Goal: Book appointment/travel/reservation

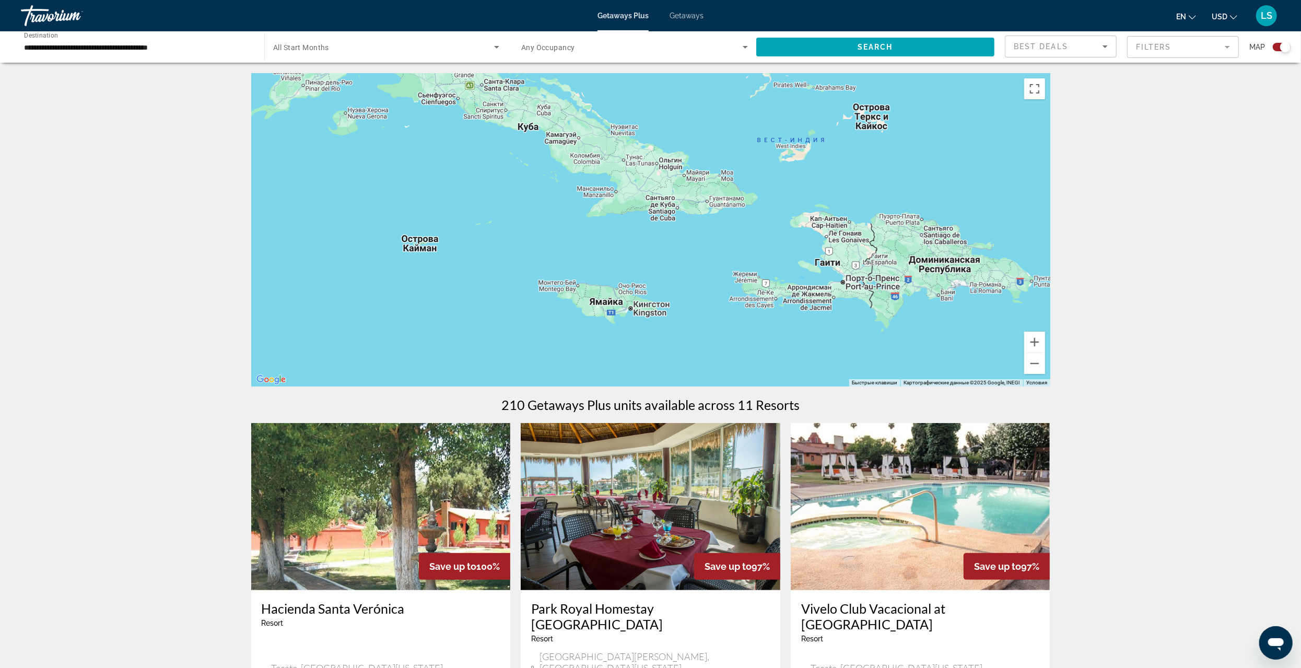
drag, startPoint x: 435, startPoint y: 223, endPoint x: 587, endPoint y: 261, distance: 156.5
click at [587, 261] on div "Main content" at bounding box center [650, 229] width 799 height 313
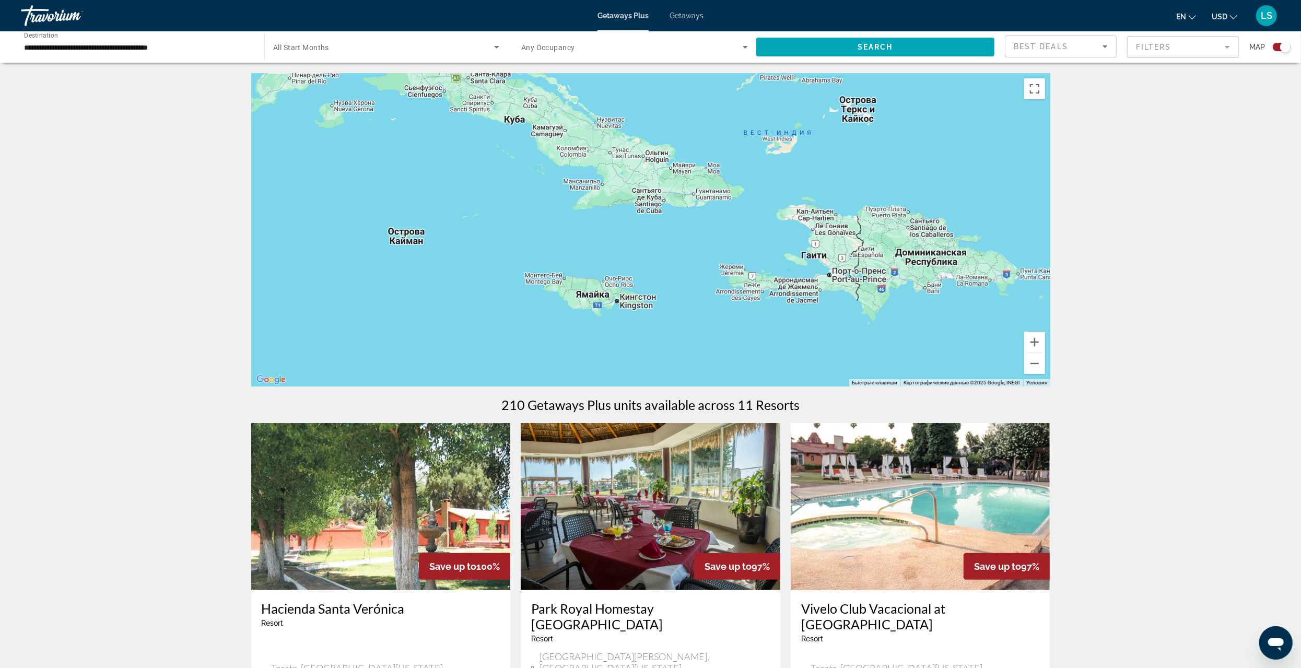
click at [50, 48] on input "**********" at bounding box center [137, 47] width 227 height 13
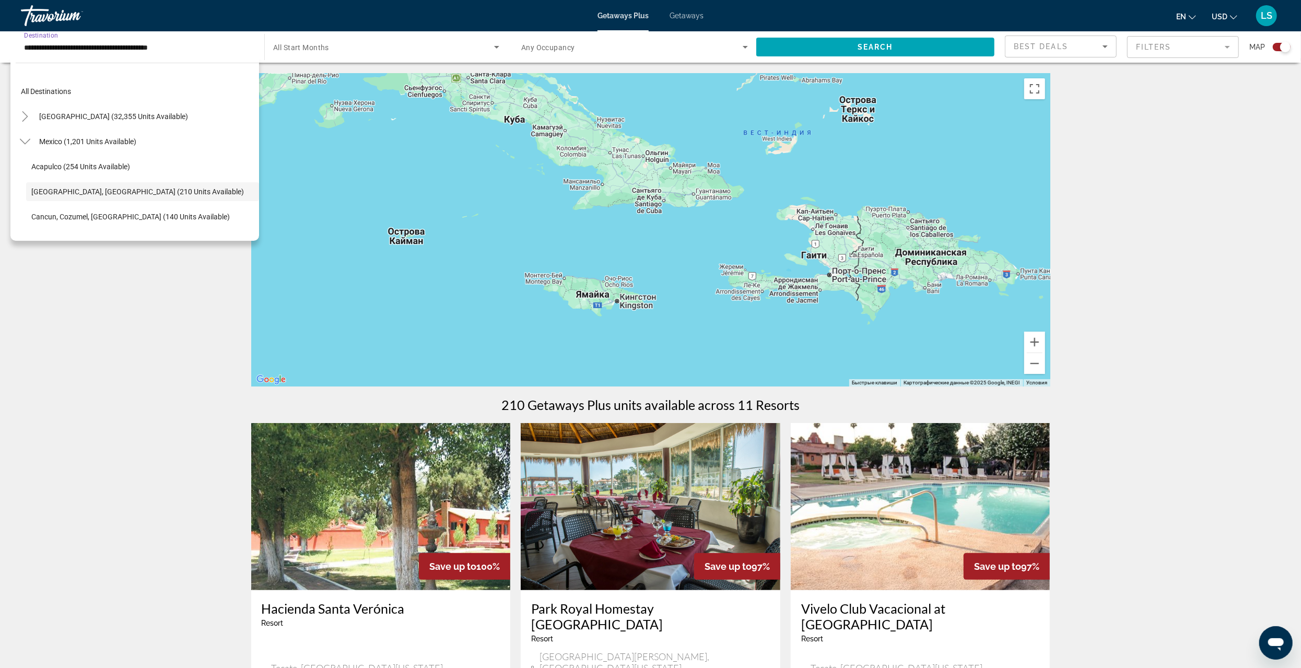
scroll to position [37, 0]
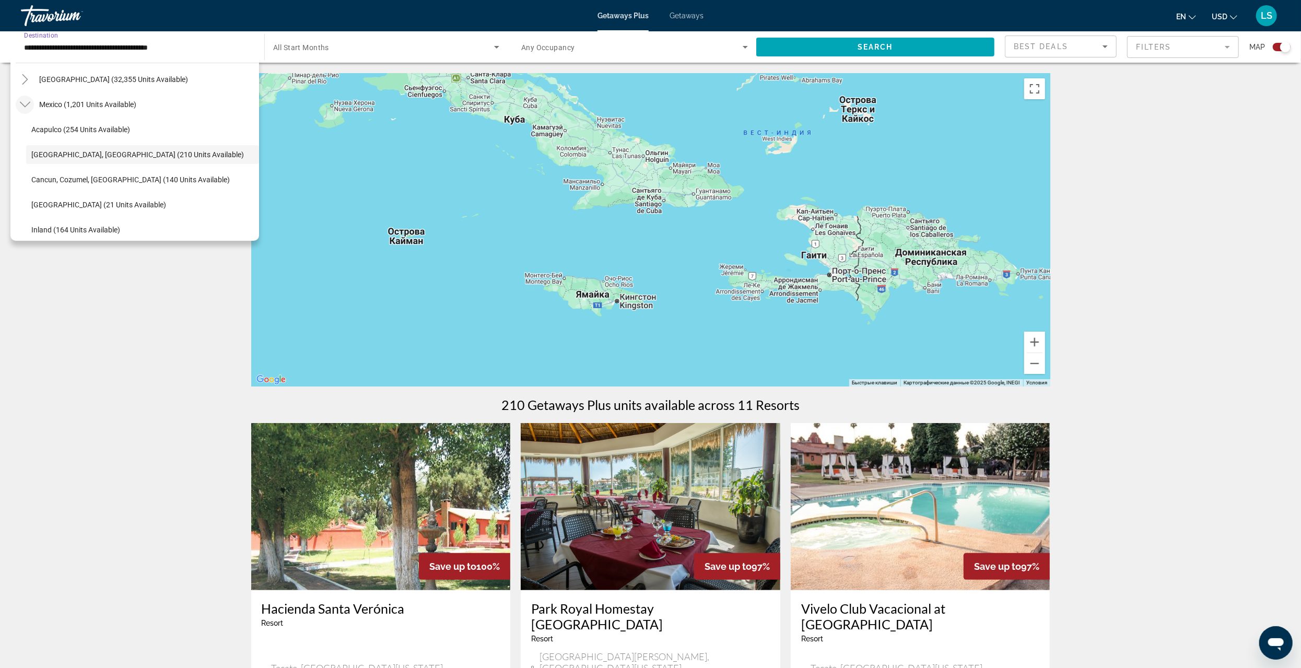
click at [21, 104] on icon "Toggle Mexico (1,201 units available)" at bounding box center [25, 104] width 10 height 10
click at [25, 154] on icon "Toggle Caribbean & Atlantic Islands (1,023 units available)" at bounding box center [25, 154] width 10 height 10
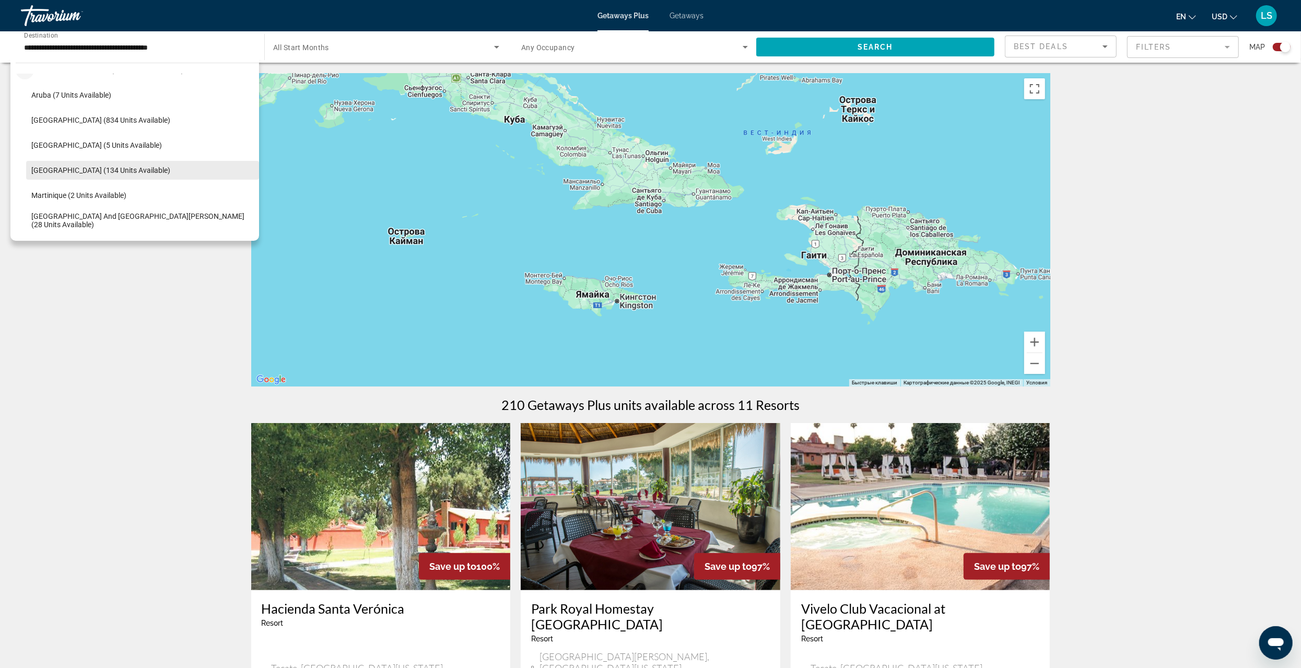
scroll to position [105, 0]
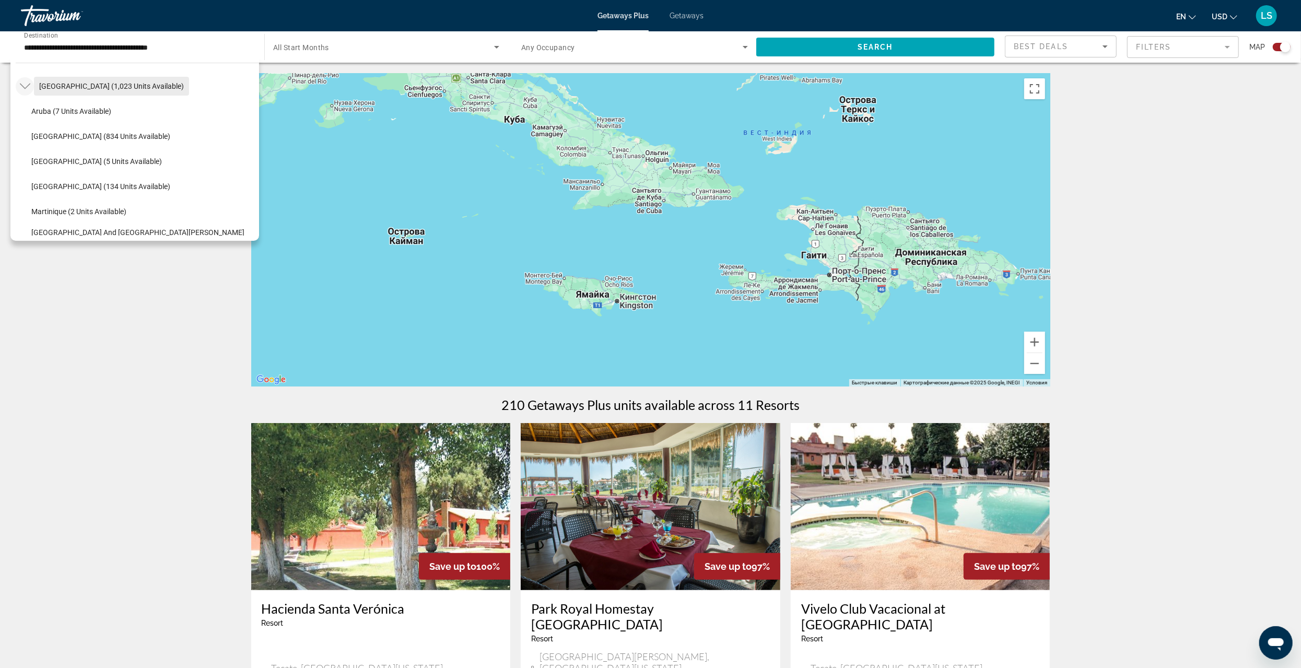
click at [63, 87] on span "[GEOGRAPHIC_DATA] (1,023 units available)" at bounding box center [111, 86] width 145 height 8
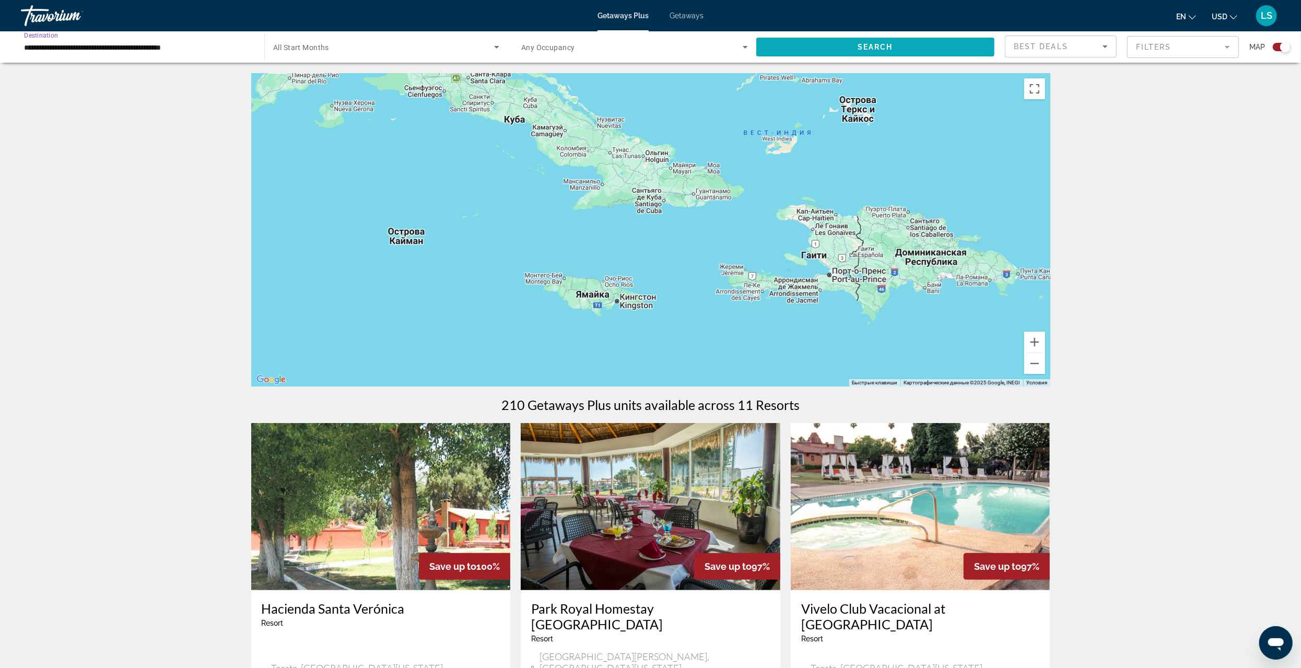
click at [849, 38] on span "Search widget" at bounding box center [875, 46] width 238 height 25
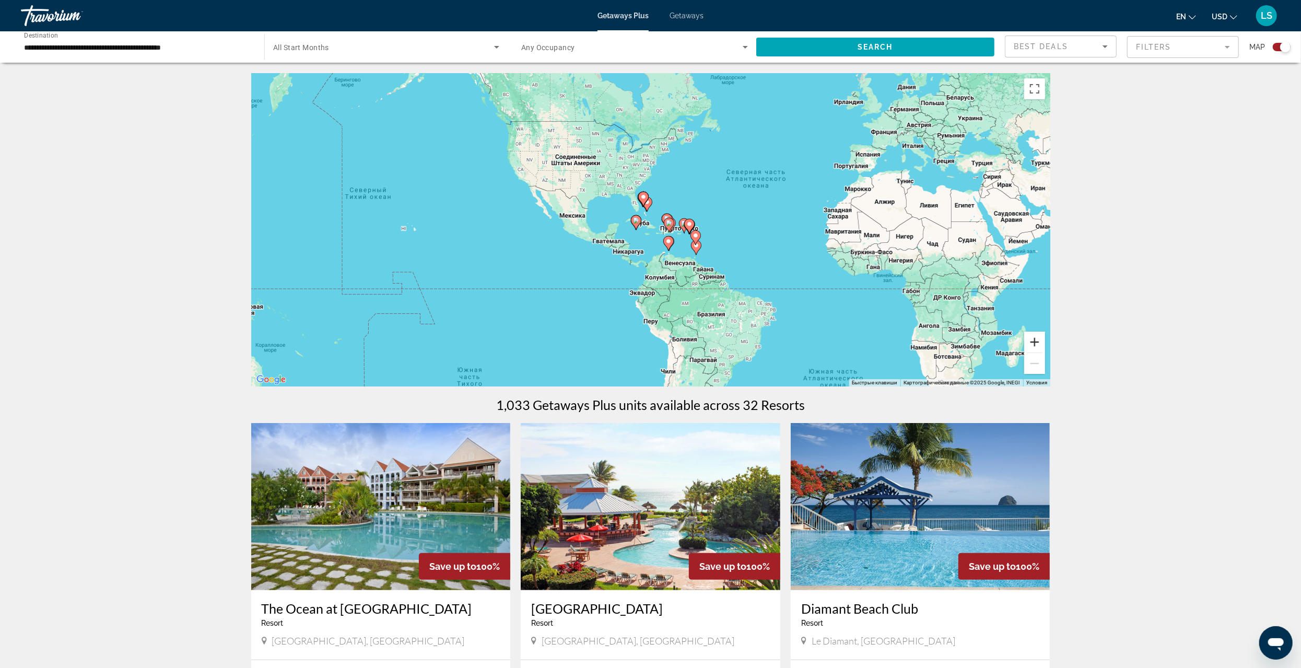
click at [1034, 343] on button "Увеличить" at bounding box center [1034, 342] width 21 height 21
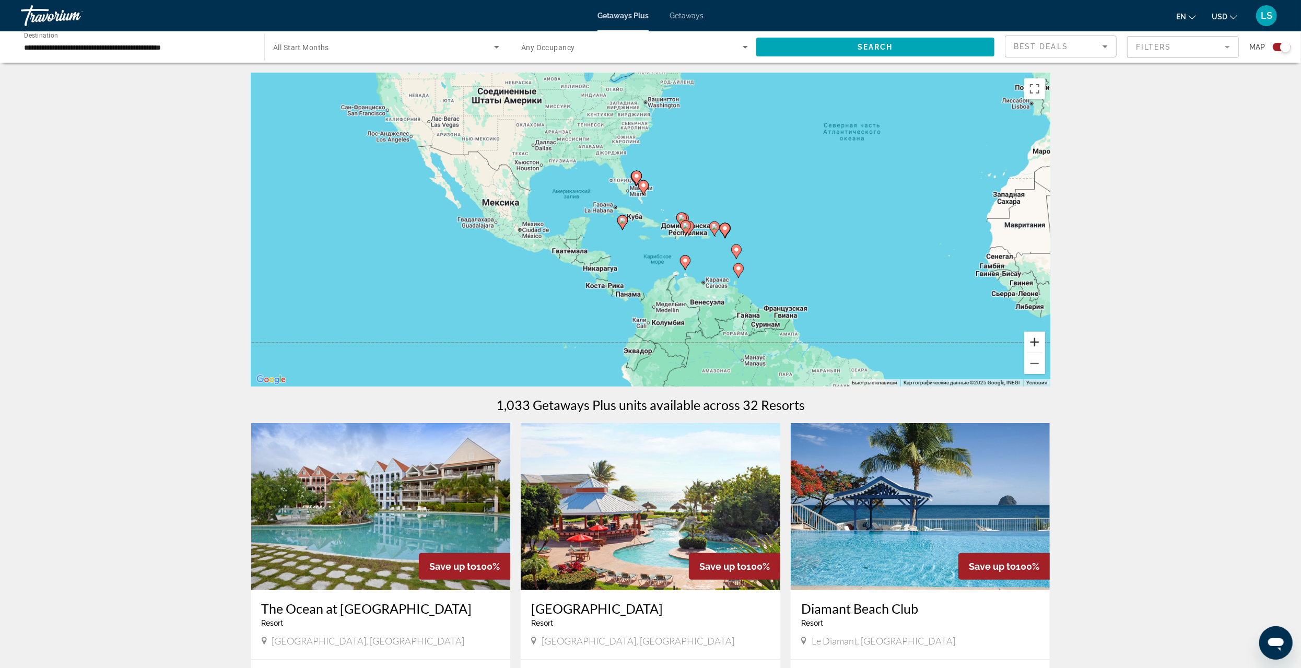
click at [1034, 343] on button "Увеличить" at bounding box center [1034, 342] width 21 height 21
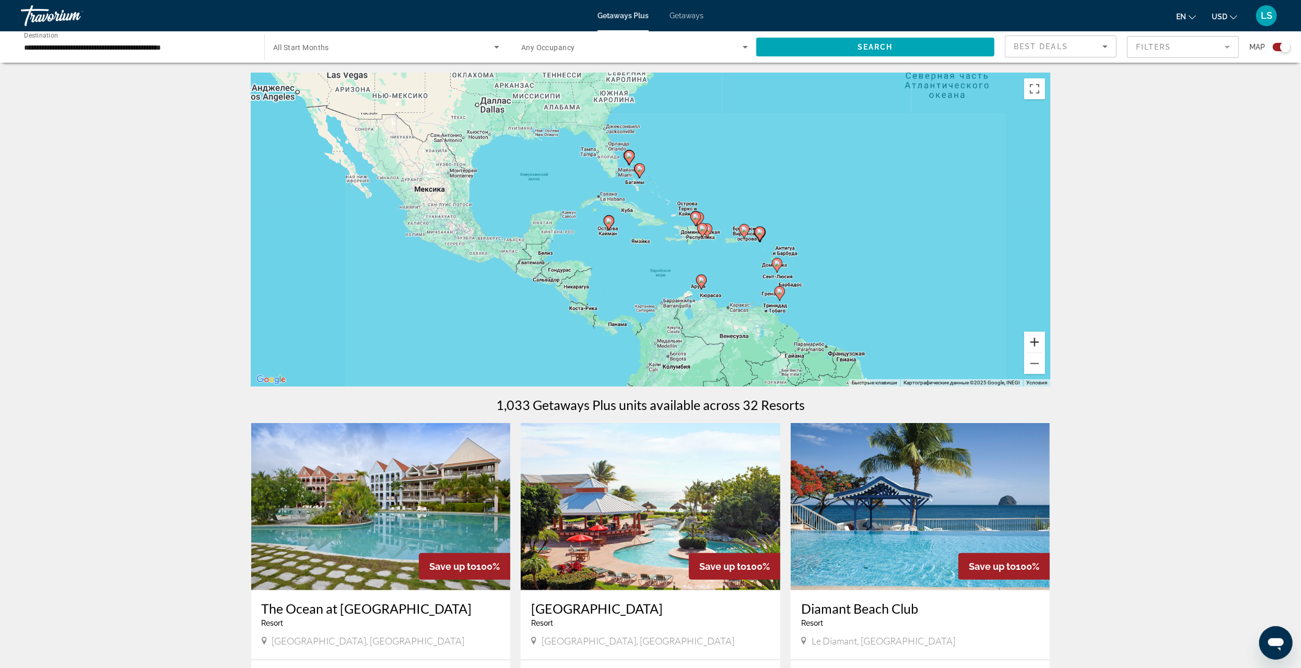
click at [1034, 343] on button "Увеличить" at bounding box center [1034, 342] width 21 height 21
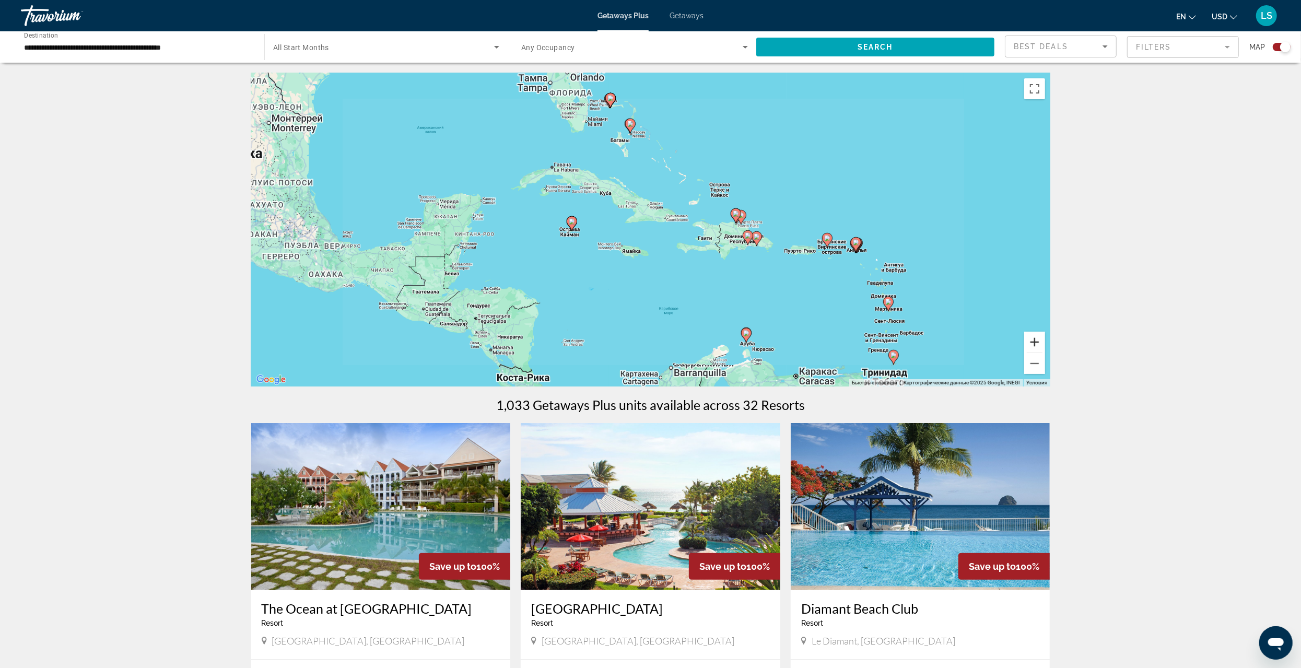
click at [1034, 343] on button "Увеличить" at bounding box center [1034, 342] width 21 height 21
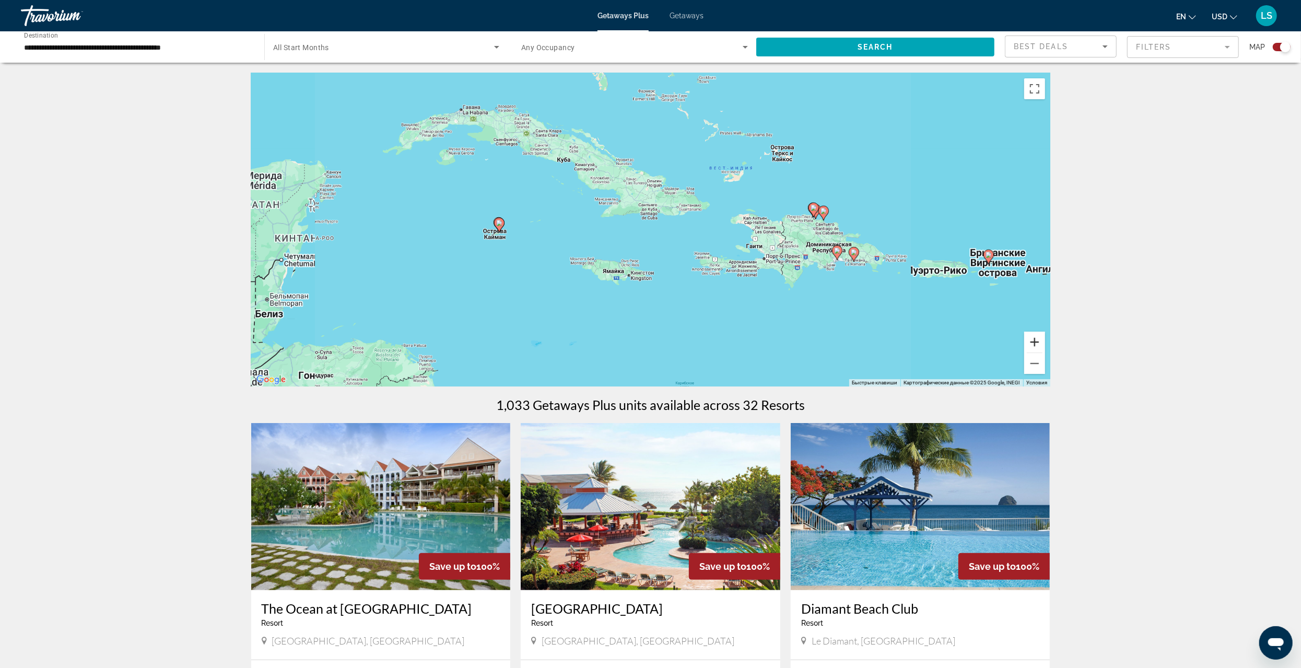
click at [1034, 343] on button "Увеличить" at bounding box center [1034, 342] width 21 height 21
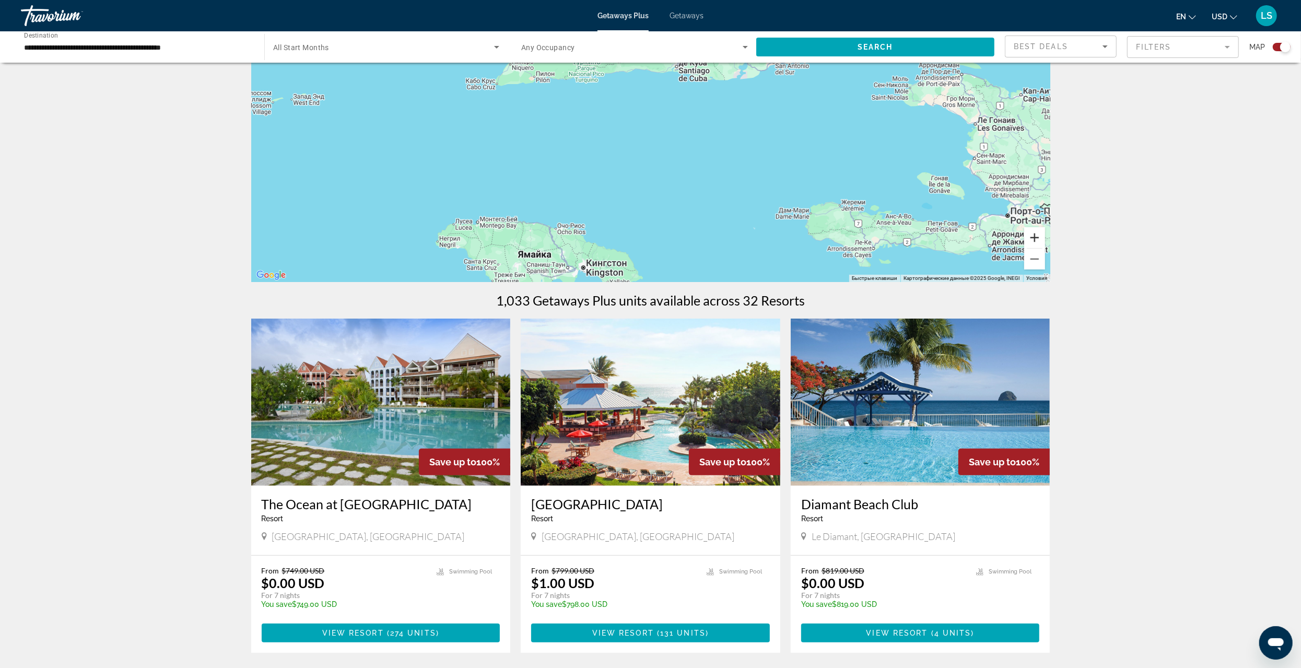
scroll to position [52, 0]
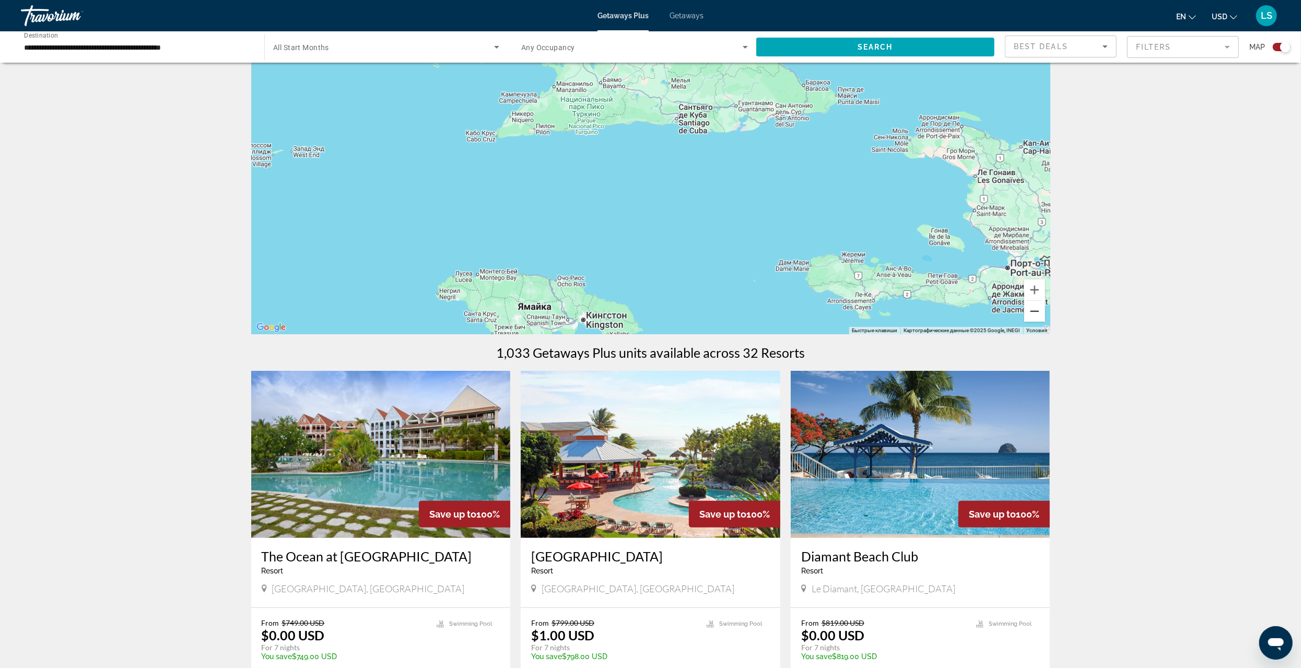
click at [1031, 312] on button "Уменьшить" at bounding box center [1034, 311] width 21 height 21
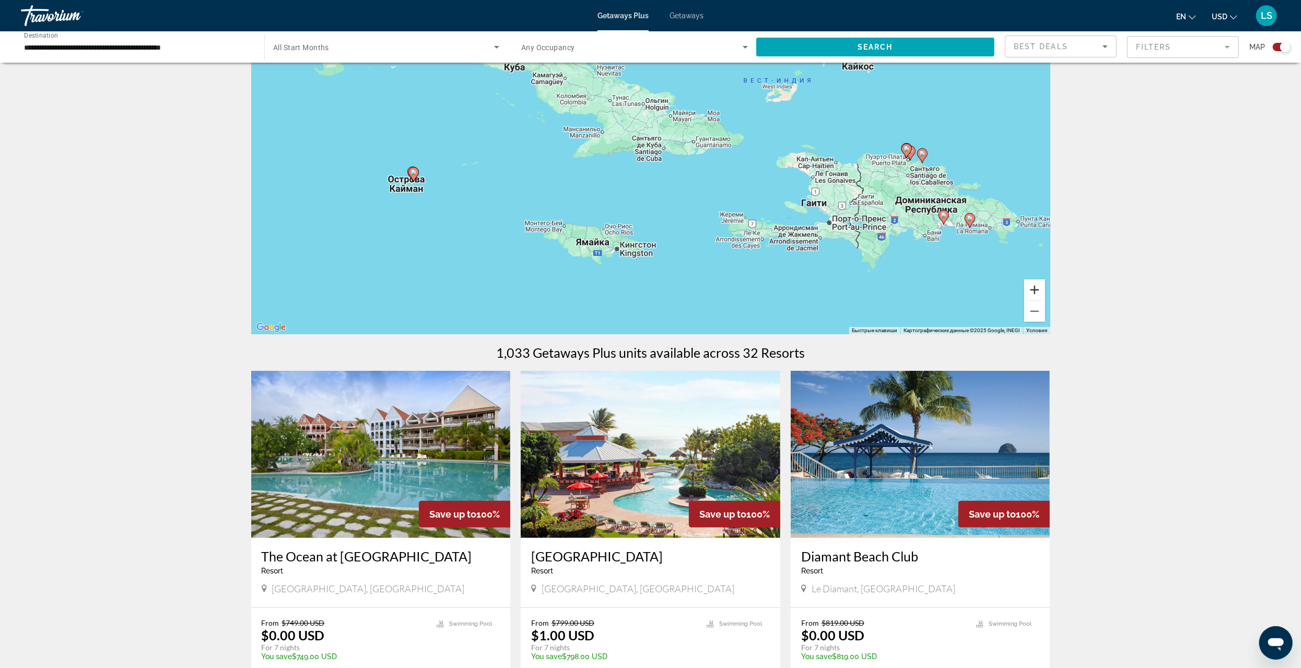
click at [1037, 287] on button "Увеличить" at bounding box center [1034, 289] width 21 height 21
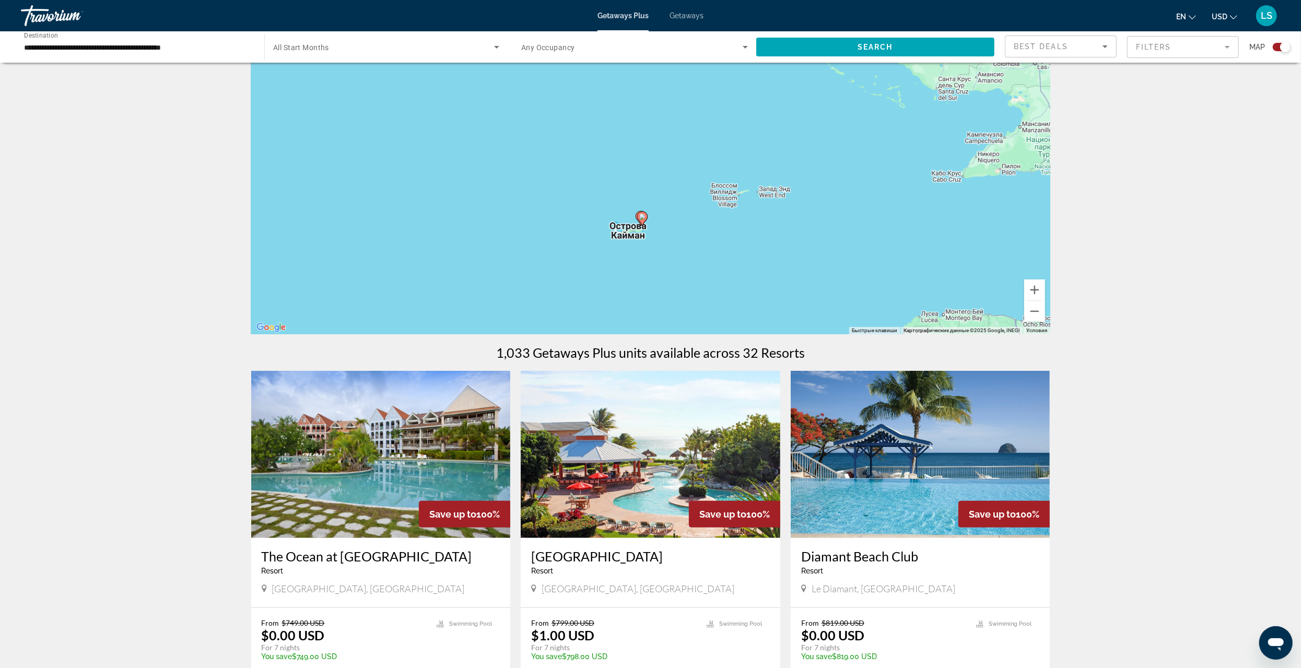
drag, startPoint x: 544, startPoint y: 210, endPoint x: 1012, endPoint y: 246, distance: 469.8
click at [1019, 248] on div "Чтобы активировать перетаскивание с помощью клавиатуры, нажмите Alt + Ввод. Пос…" at bounding box center [650, 177] width 799 height 313
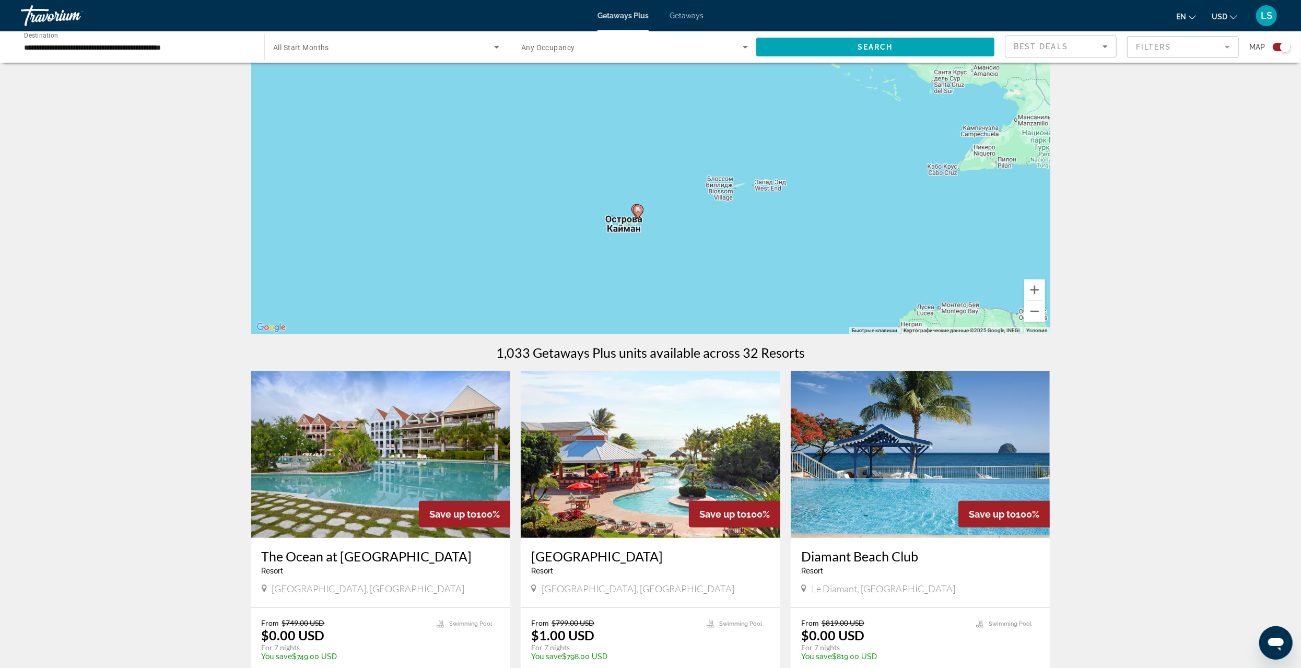
click at [637, 210] on image "Main content" at bounding box center [638, 210] width 6 height 6
type input "**********"
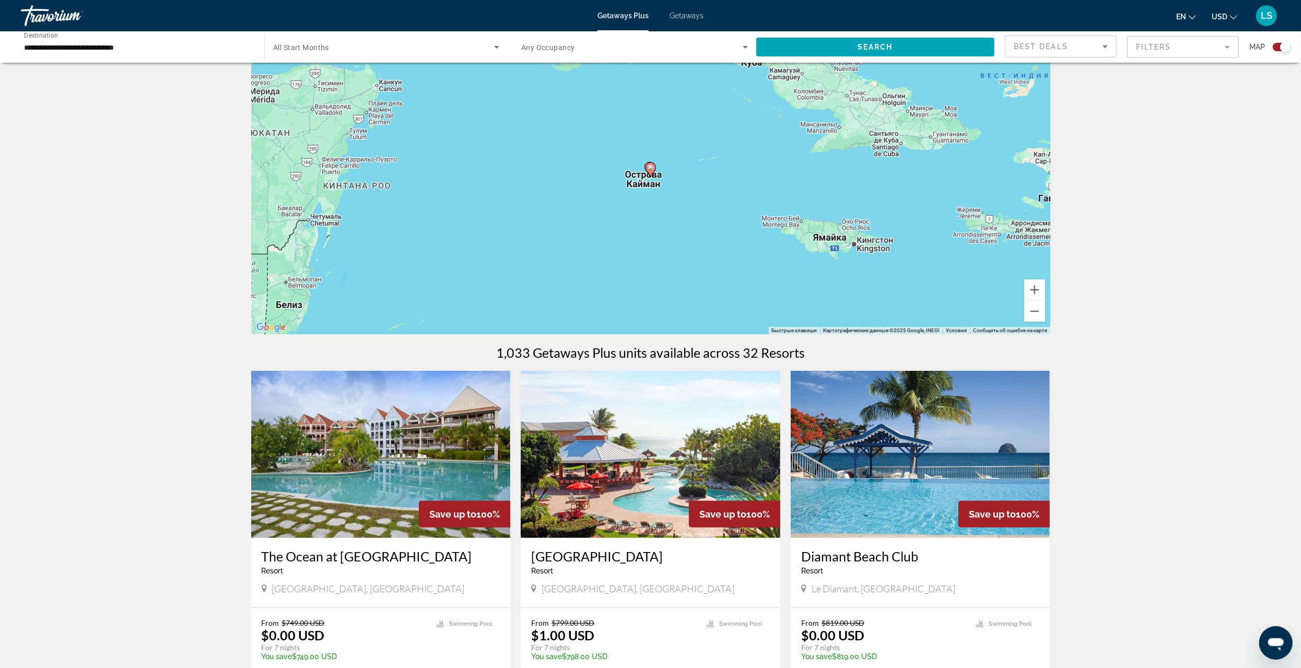
click at [651, 175] on icon "Main content" at bounding box center [649, 170] width 9 height 14
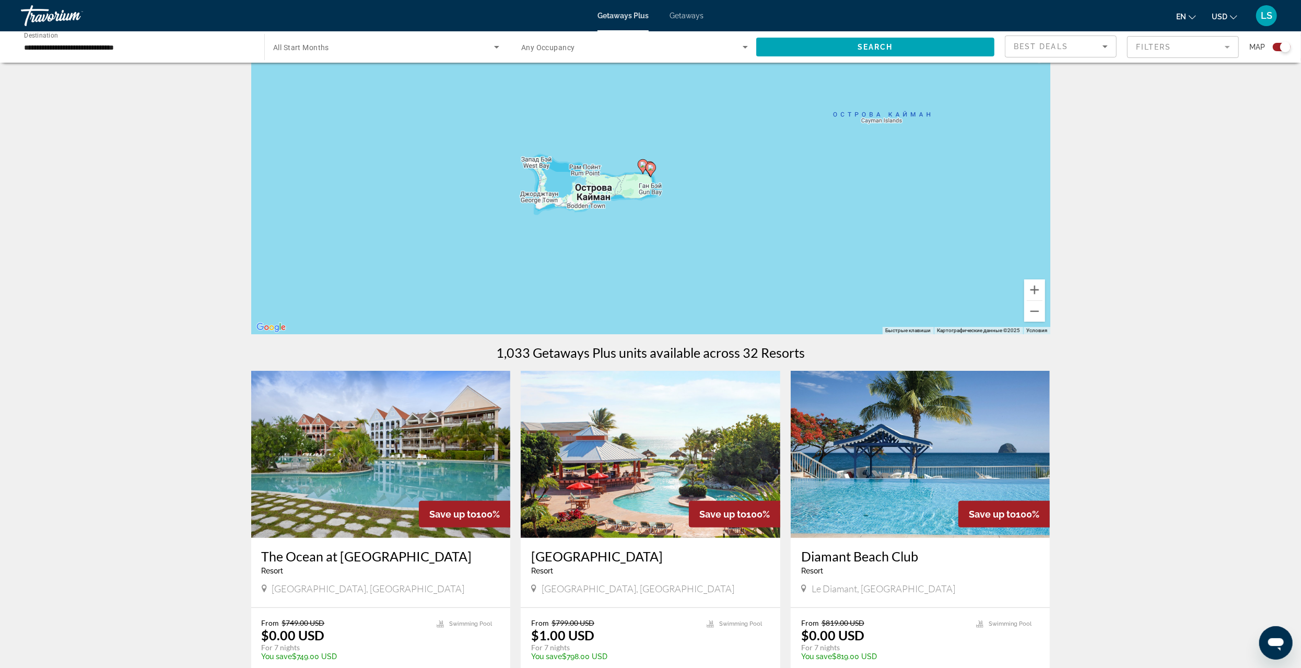
click at [652, 168] on image "Main content" at bounding box center [650, 167] width 6 height 6
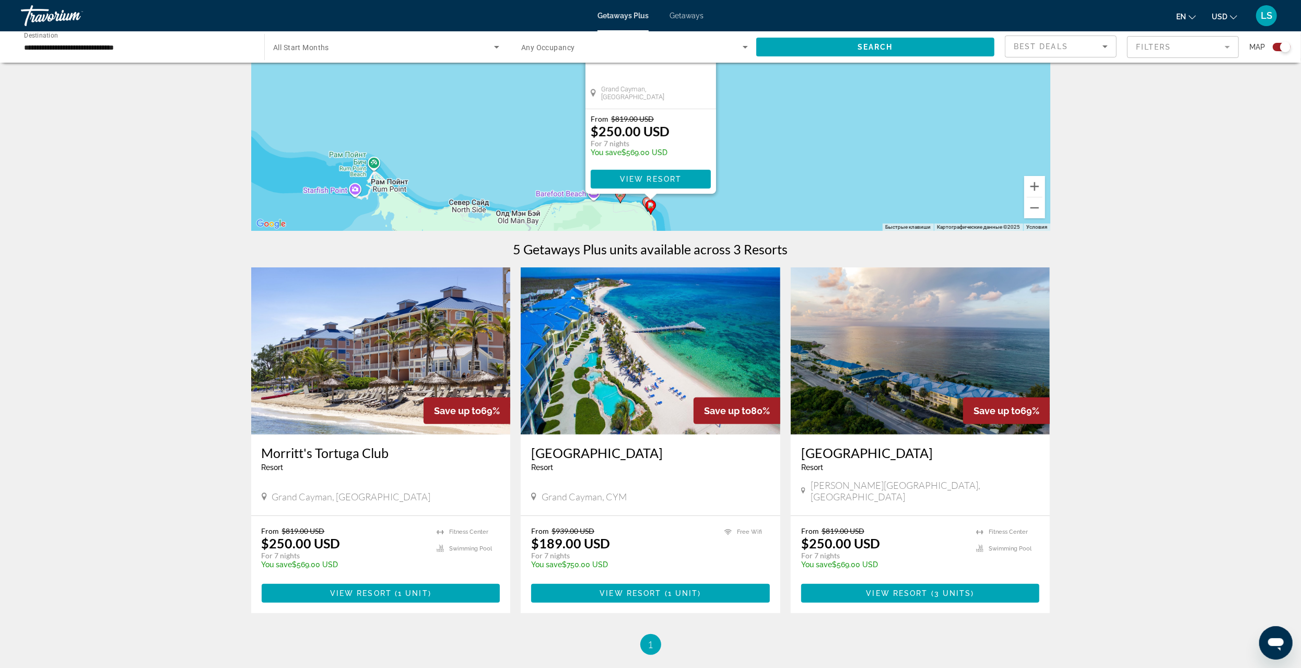
scroll to position [157, 0]
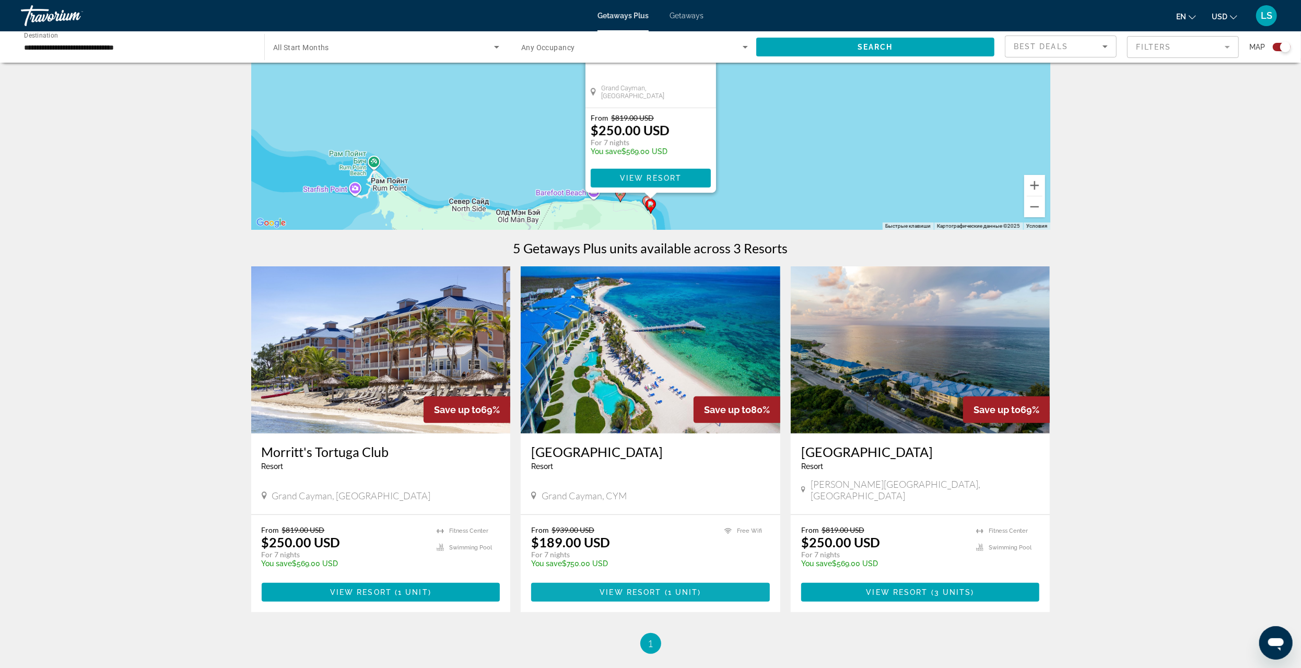
click at [651, 588] on span "View Resort" at bounding box center [630, 592] width 62 height 8
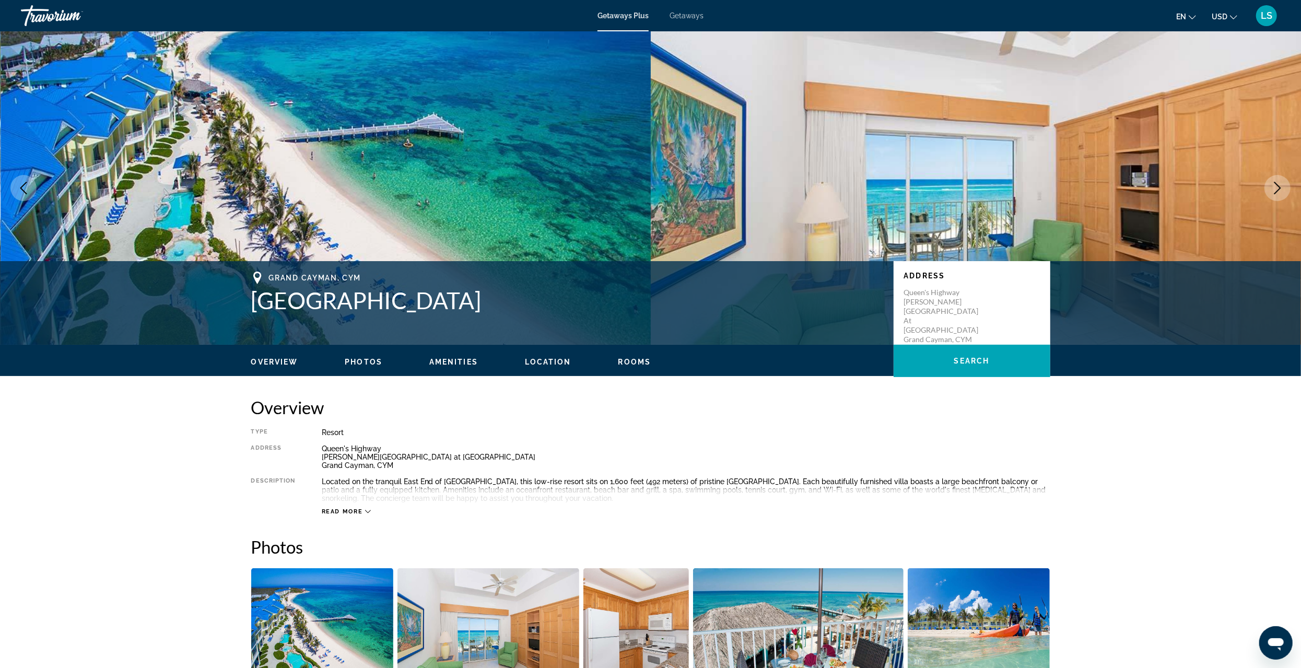
click at [1281, 183] on icon "Next image" at bounding box center [1277, 188] width 13 height 13
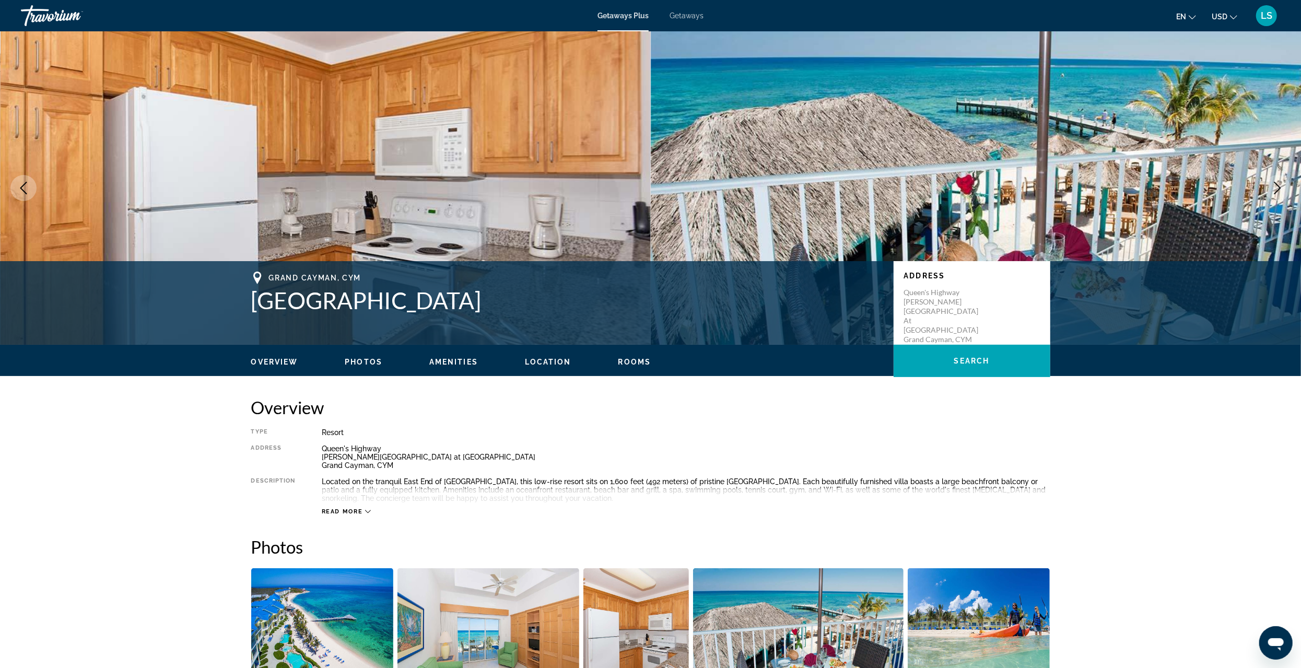
click at [1276, 183] on icon "Next image" at bounding box center [1277, 188] width 7 height 13
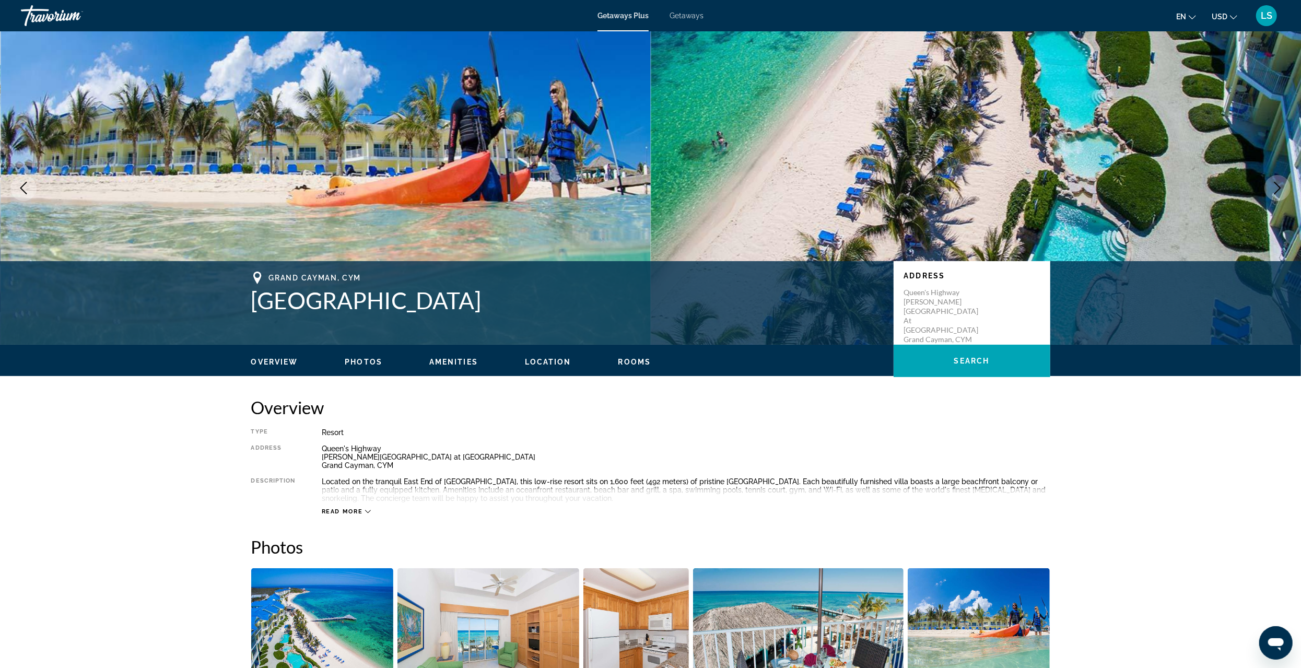
click at [1284, 187] on button "Next image" at bounding box center [1277, 188] width 26 height 26
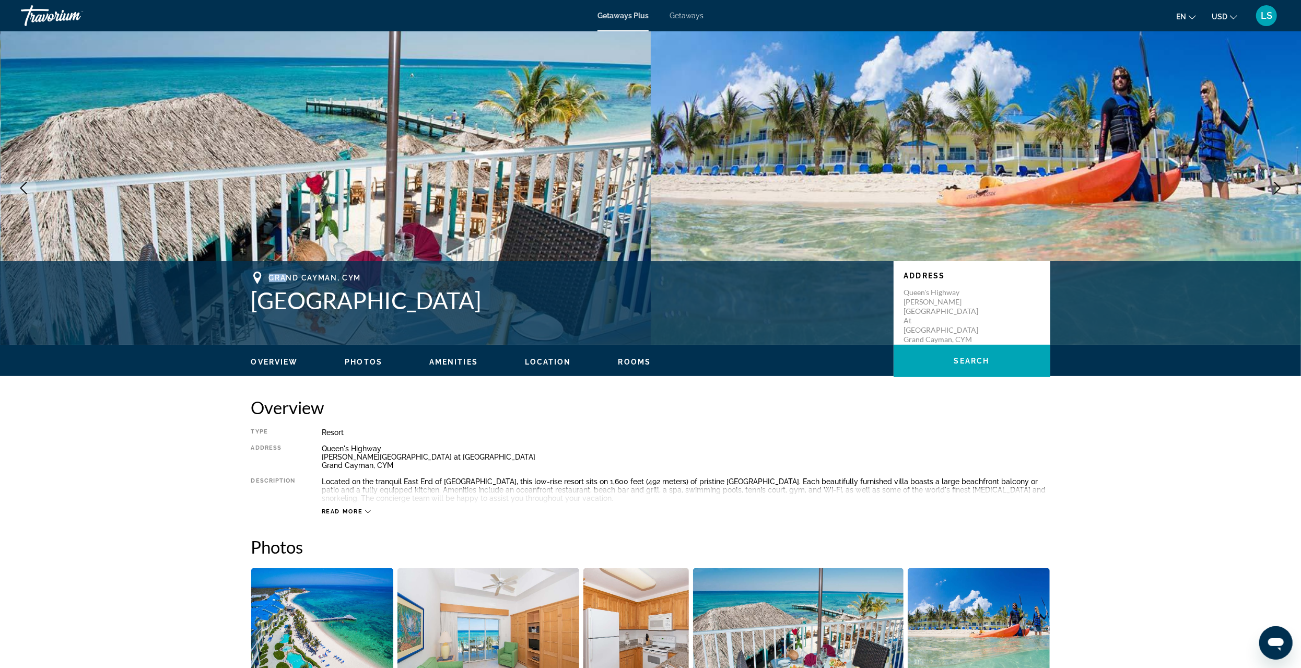
drag, startPoint x: 266, startPoint y: 277, endPoint x: 281, endPoint y: 280, distance: 16.0
click at [284, 281] on div "Grand Cayman, CYM" at bounding box center [567, 278] width 632 height 13
click at [275, 278] on span "Grand Cayman, CYM" at bounding box center [315, 278] width 92 height 8
drag, startPoint x: 268, startPoint y: 275, endPoint x: 490, endPoint y: 308, distance: 224.4
click at [491, 309] on div "Grand Cayman, CYM Wyndham Reef Resort" at bounding box center [567, 293] width 632 height 42
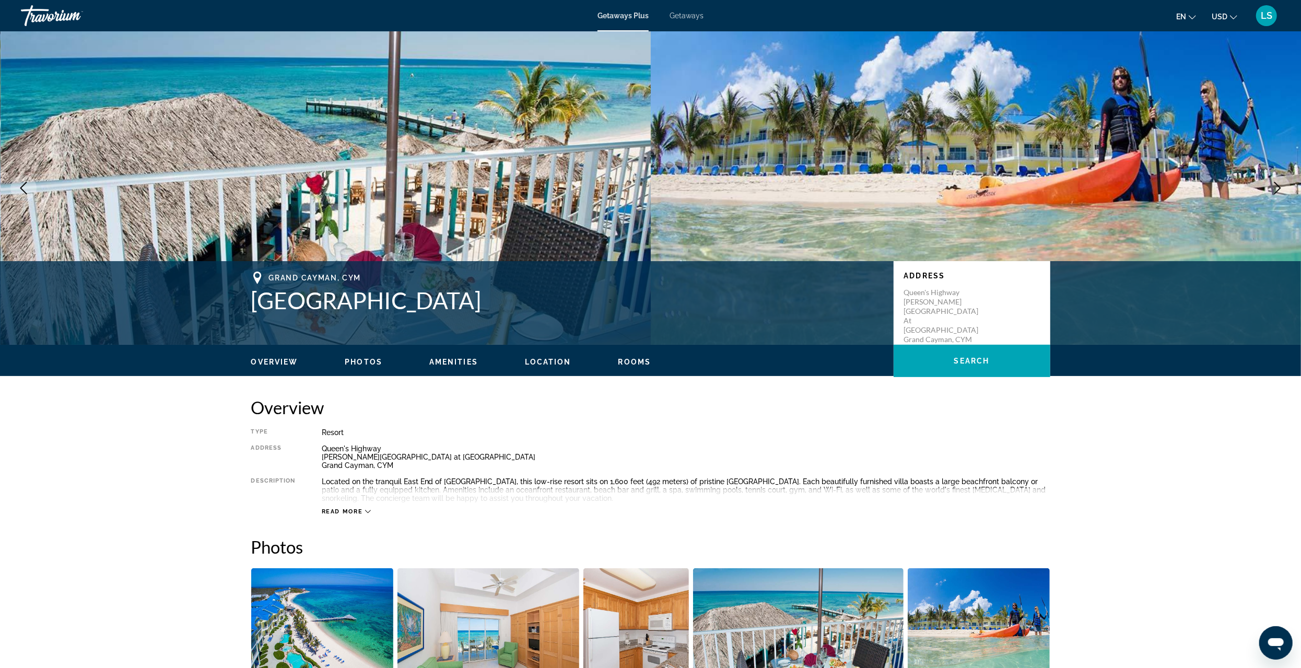
copy div "Grand Cayman, CYM Wyndham Reef Resort"
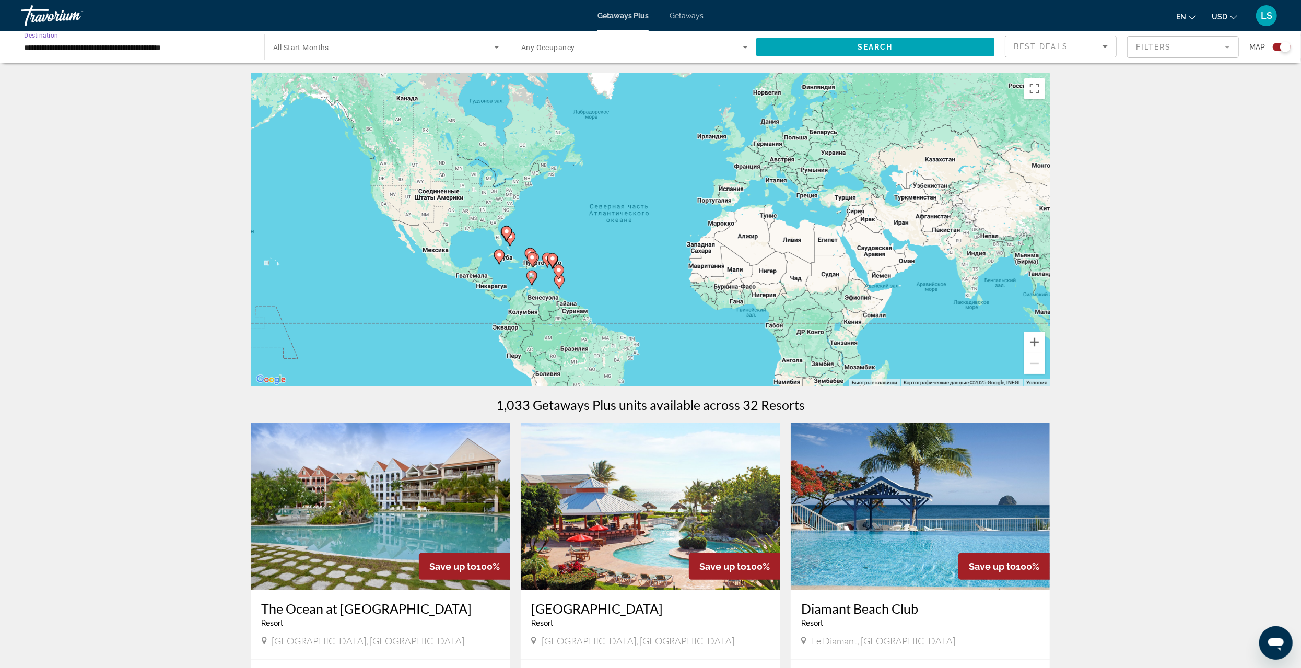
click at [48, 45] on input "**********" at bounding box center [137, 47] width 227 height 13
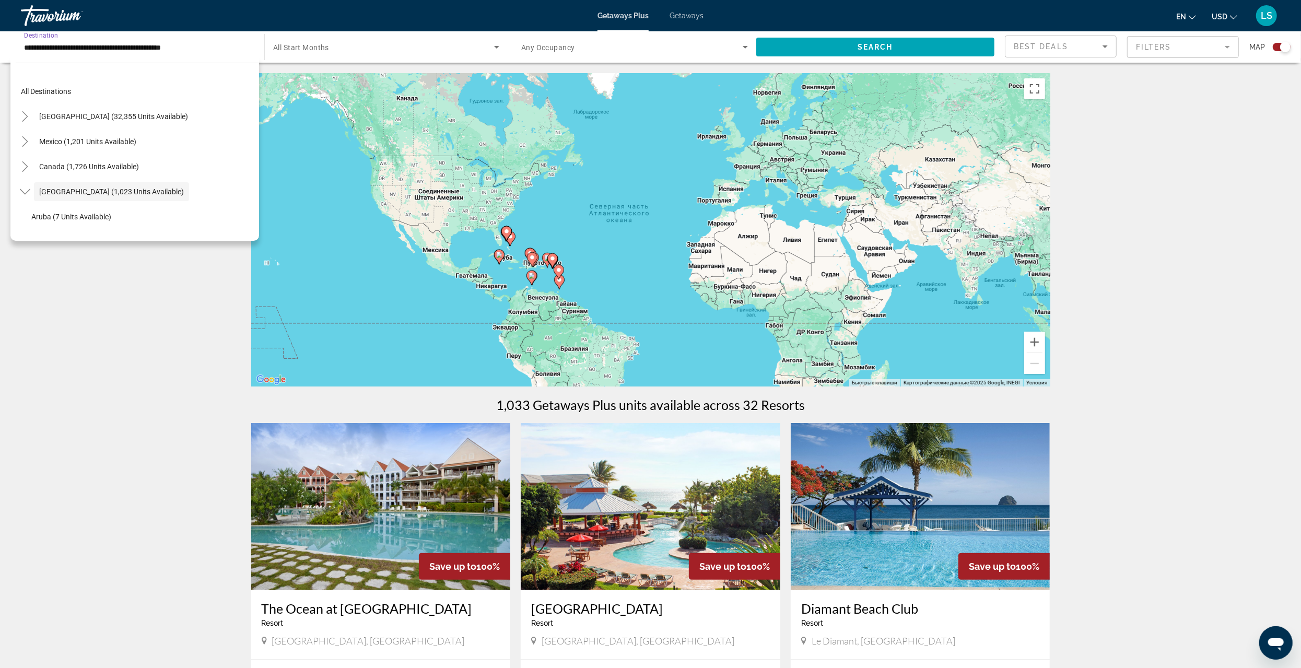
scroll to position [37, 0]
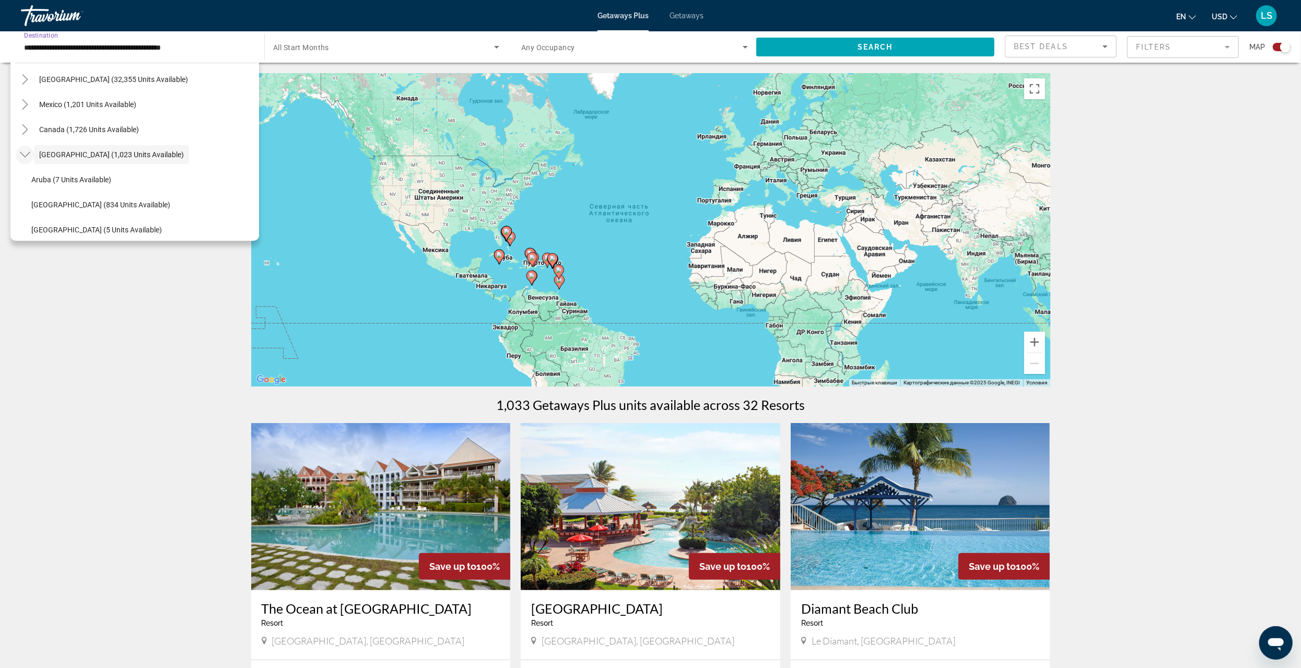
click at [24, 154] on icon "Toggle Caribbean & Atlantic Islands (1,023 units available)" at bounding box center [25, 154] width 10 height 10
click at [24, 102] on icon "Toggle Mexico (1,201 units available)" at bounding box center [25, 104] width 10 height 10
click at [57, 128] on span "[GEOGRAPHIC_DATA]/[GEOGRAPHIC_DATA] (48 units available)" at bounding box center [135, 128] width 208 height 8
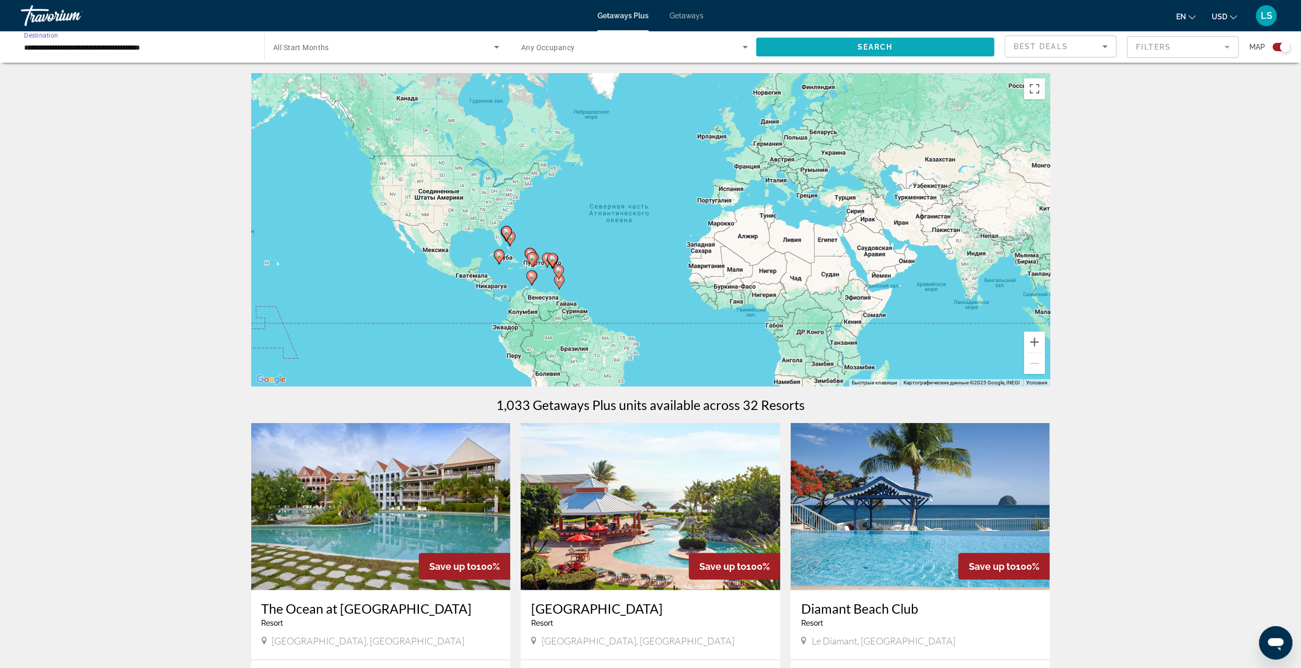
click at [827, 43] on span "Search widget" at bounding box center [875, 46] width 238 height 25
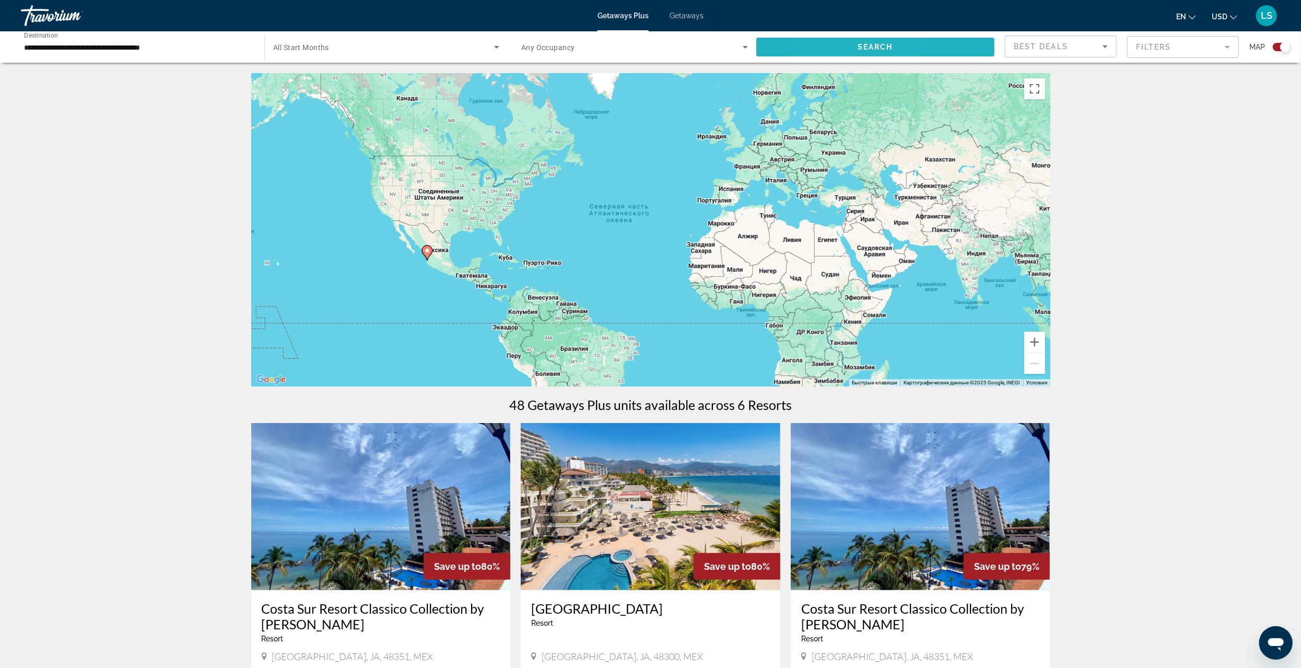
click at [828, 49] on span "Search widget" at bounding box center [875, 46] width 238 height 25
click at [45, 46] on input "**********" at bounding box center [137, 47] width 227 height 13
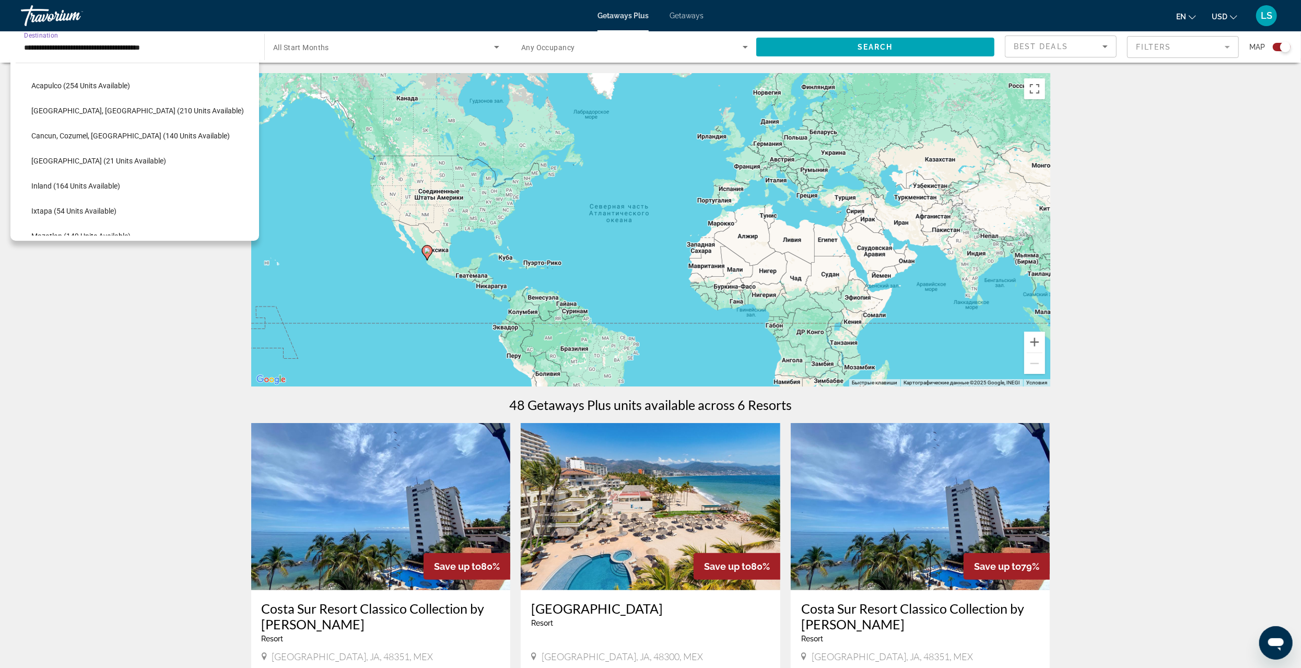
scroll to position [29, 0]
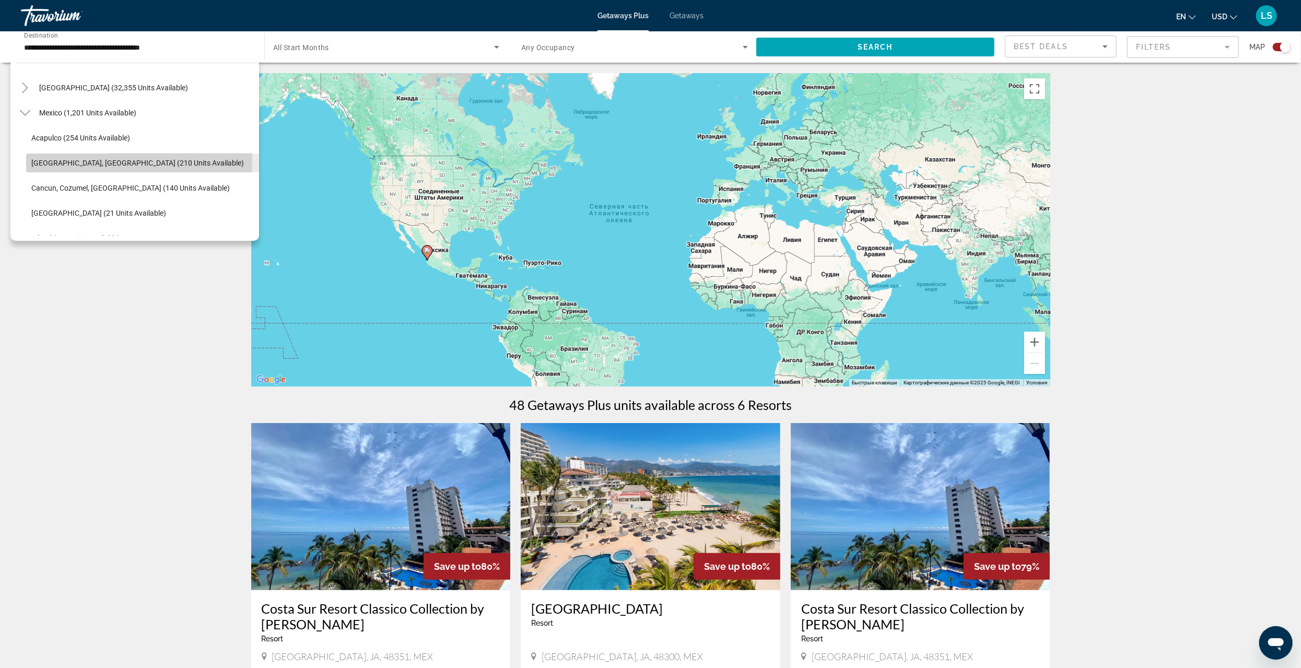
click at [48, 159] on span "[GEOGRAPHIC_DATA], [GEOGRAPHIC_DATA] (210 units available)" at bounding box center [137, 163] width 213 height 8
type input "**********"
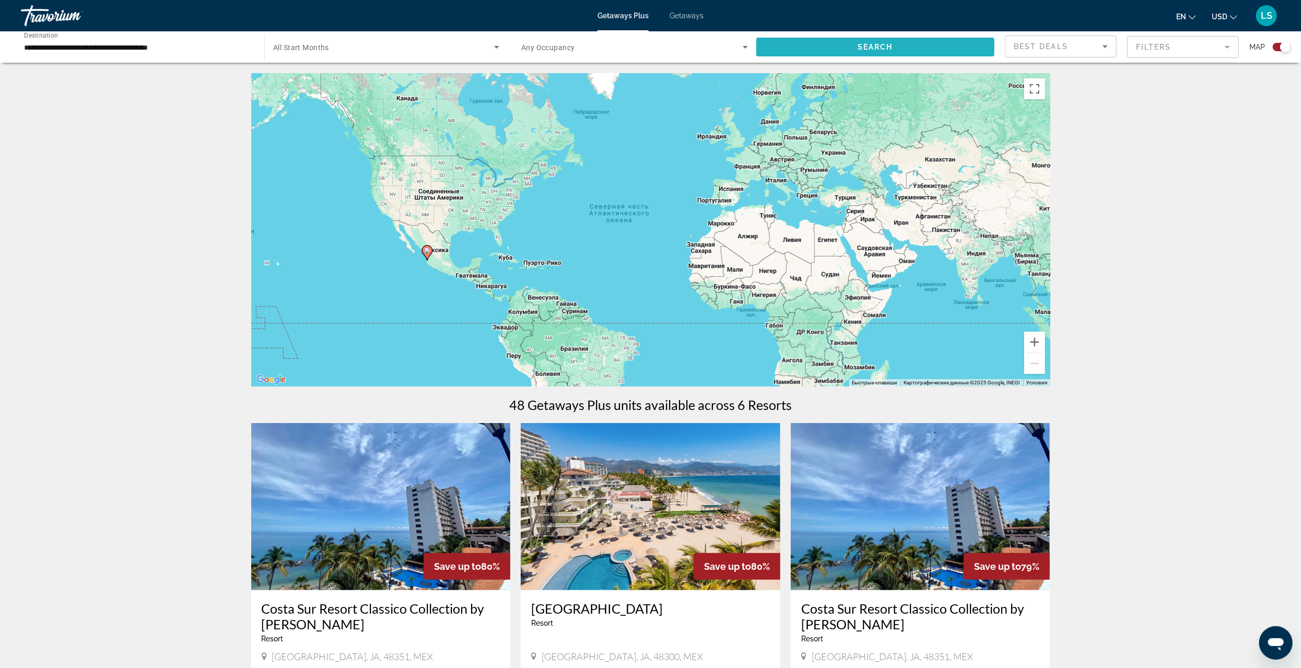
click at [843, 45] on span "Search widget" at bounding box center [875, 46] width 238 height 25
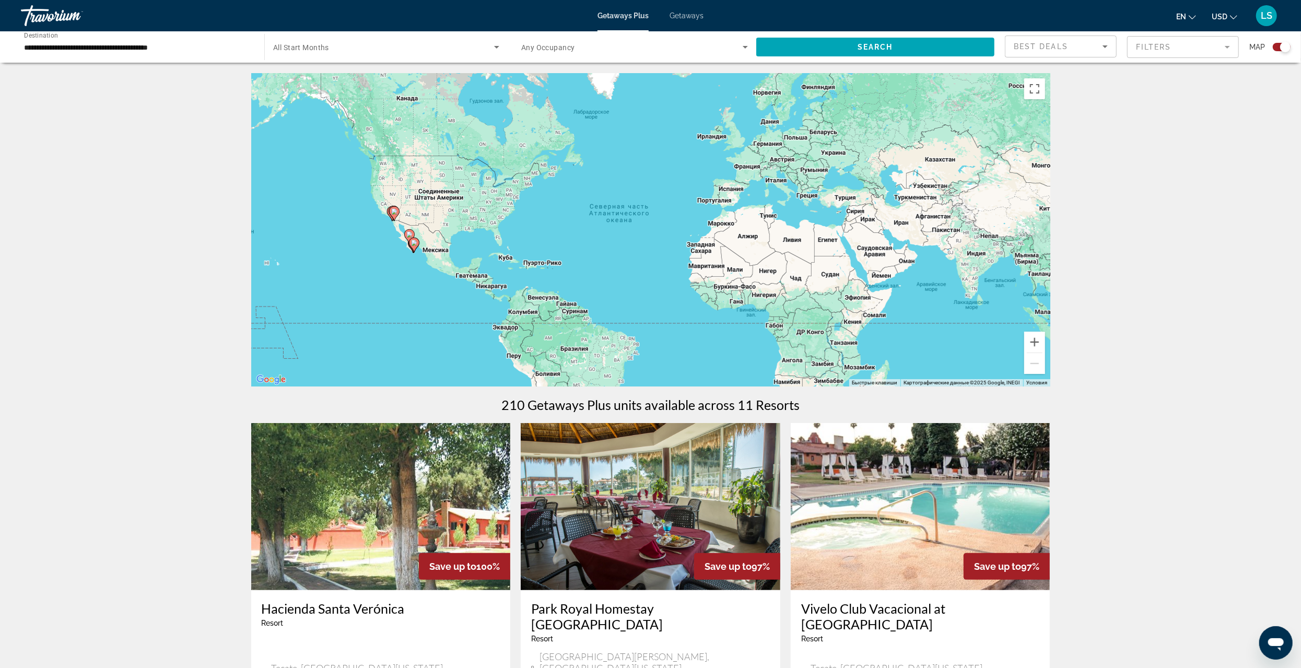
click at [684, 17] on span "Getaways" at bounding box center [686, 15] width 34 height 8
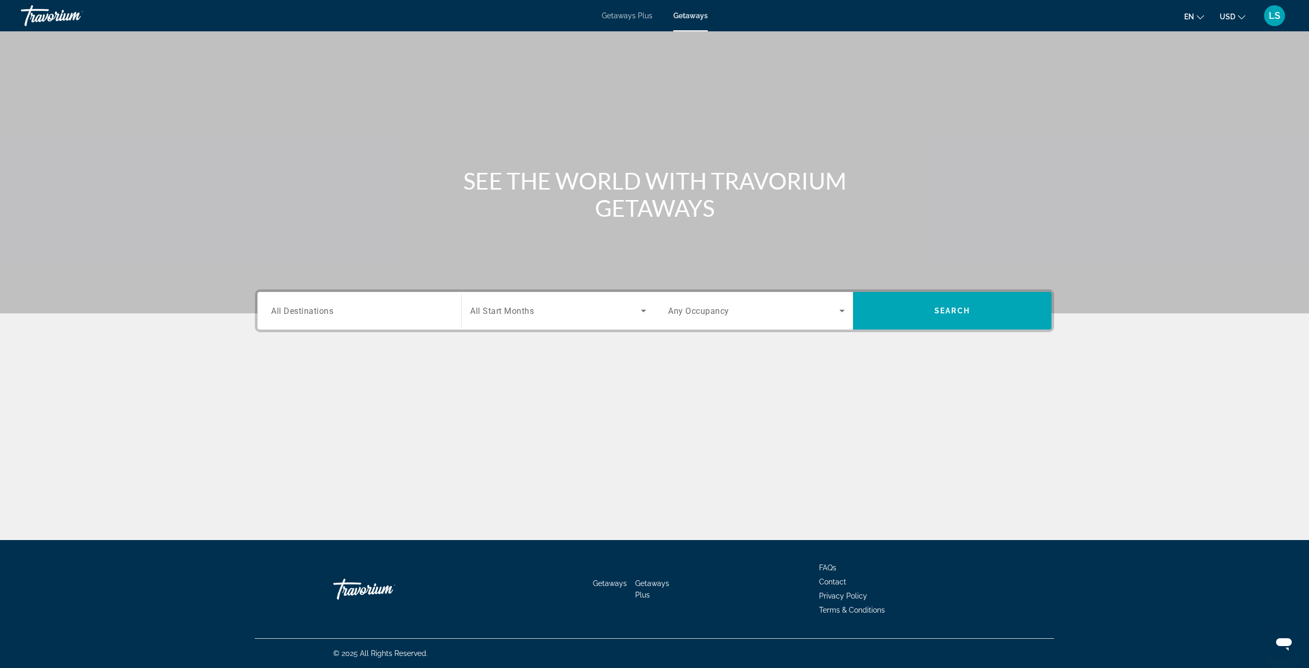
click at [293, 312] on span "All Destinations" at bounding box center [302, 310] width 62 height 10
click at [293, 312] on input "Destination All Destinations" at bounding box center [359, 311] width 176 height 13
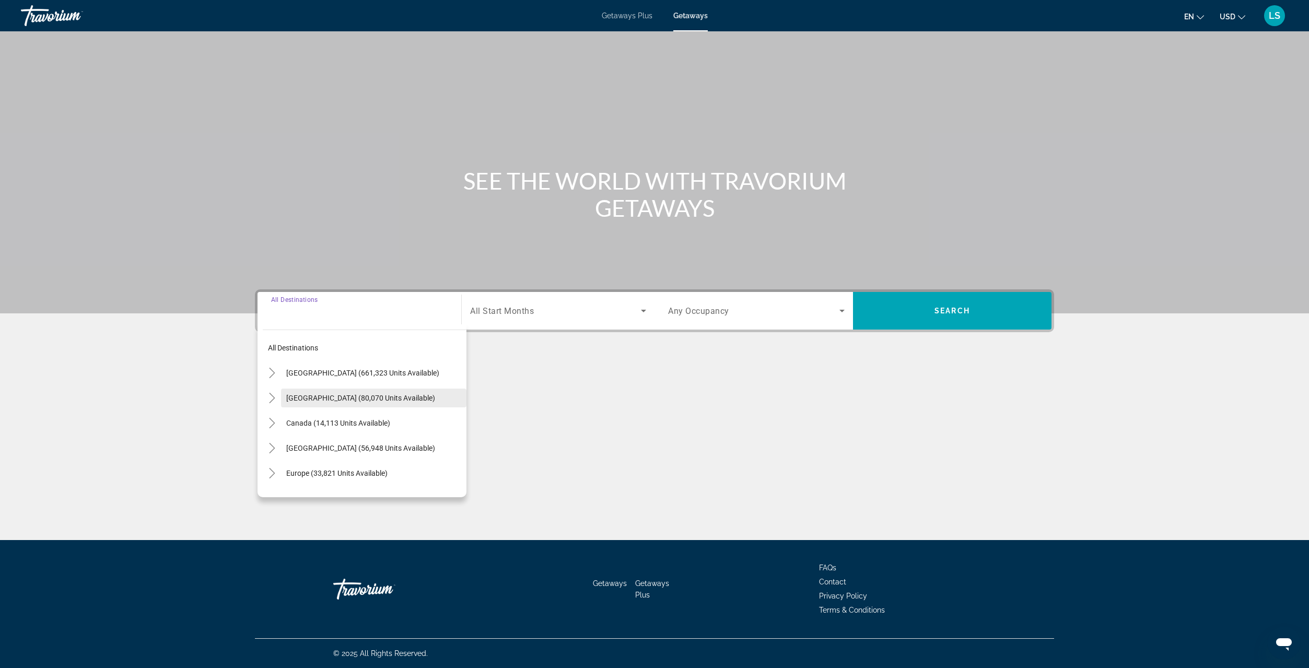
click at [304, 399] on span "Mexico (80,070 units available)" at bounding box center [360, 398] width 149 height 8
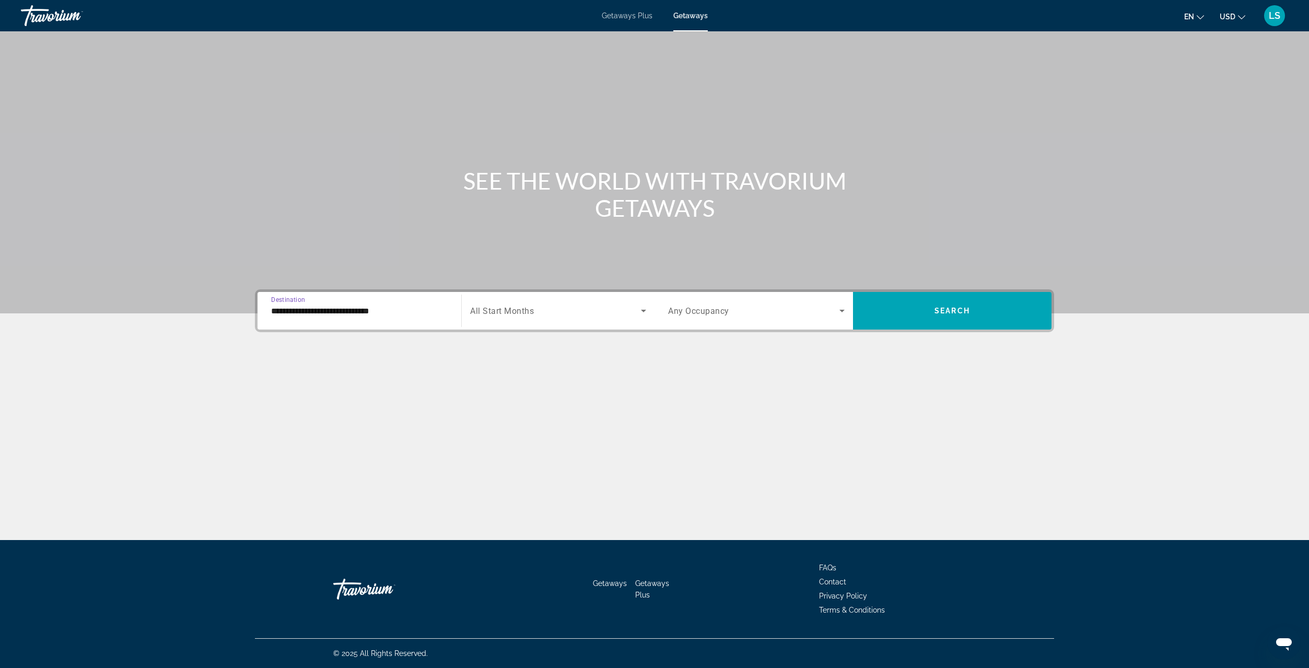
click at [295, 310] on input "**********" at bounding box center [359, 311] width 176 height 13
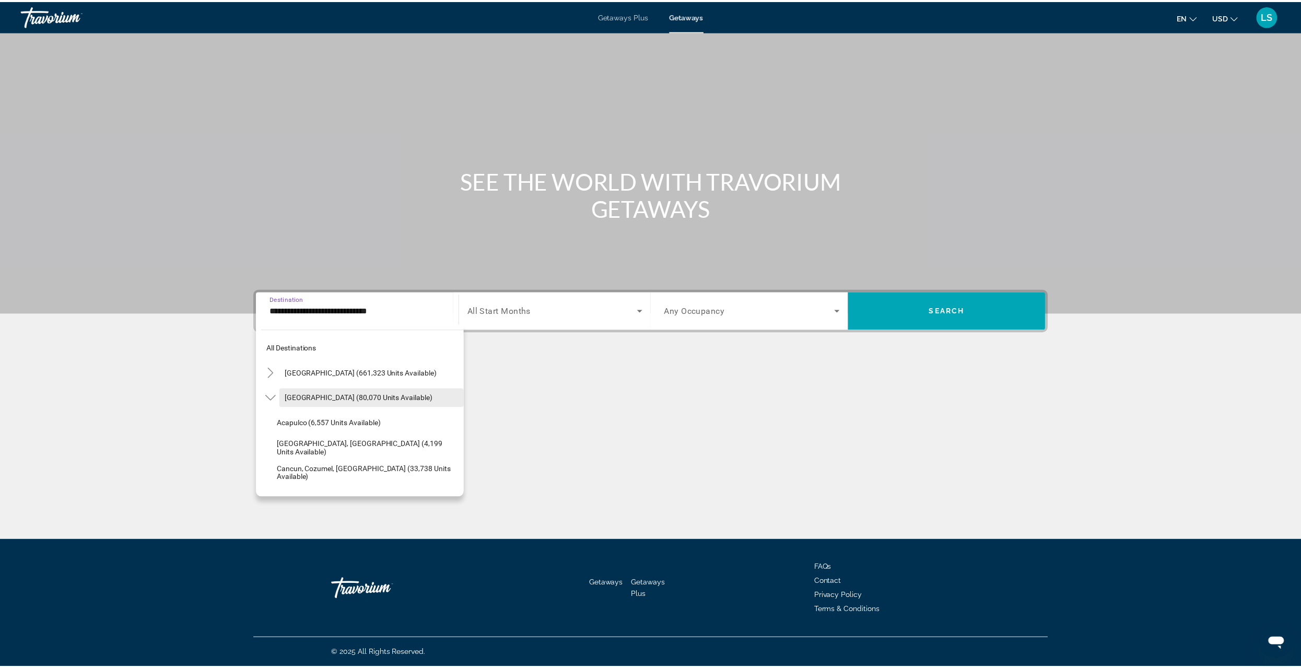
scroll to position [52, 0]
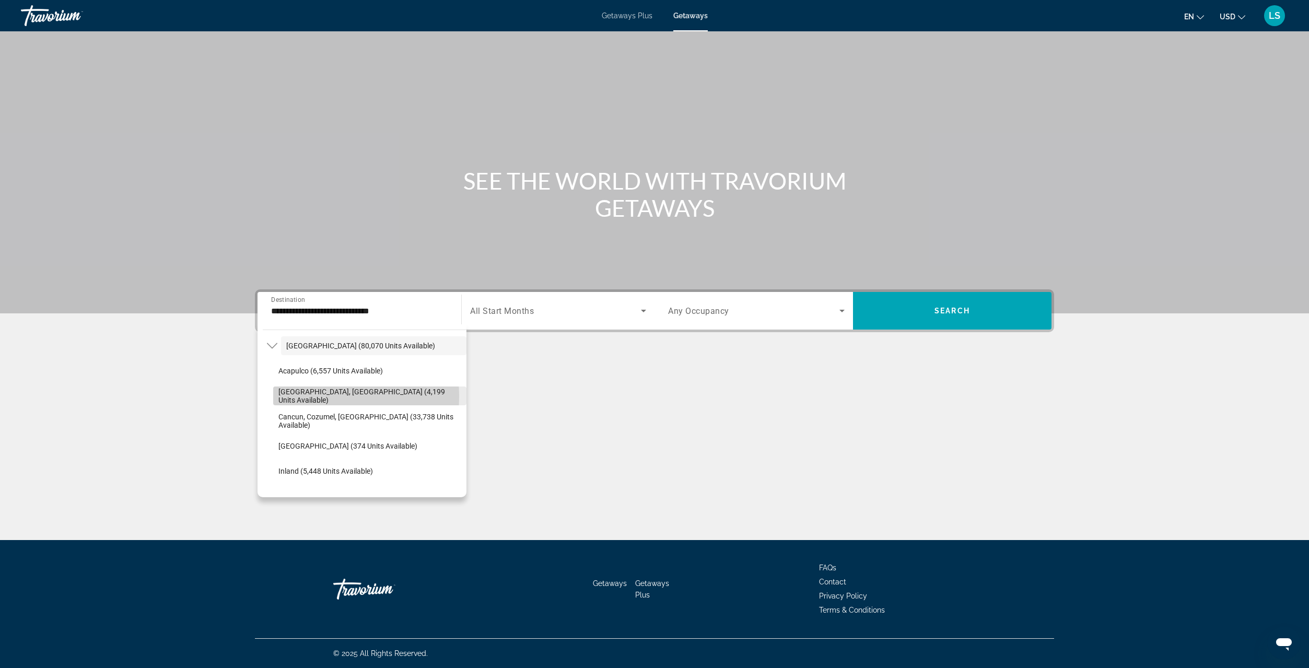
click at [308, 396] on span "Baja Peninsula, Los Cabos (4,199 units available)" at bounding box center [369, 395] width 183 height 17
type input "**********"
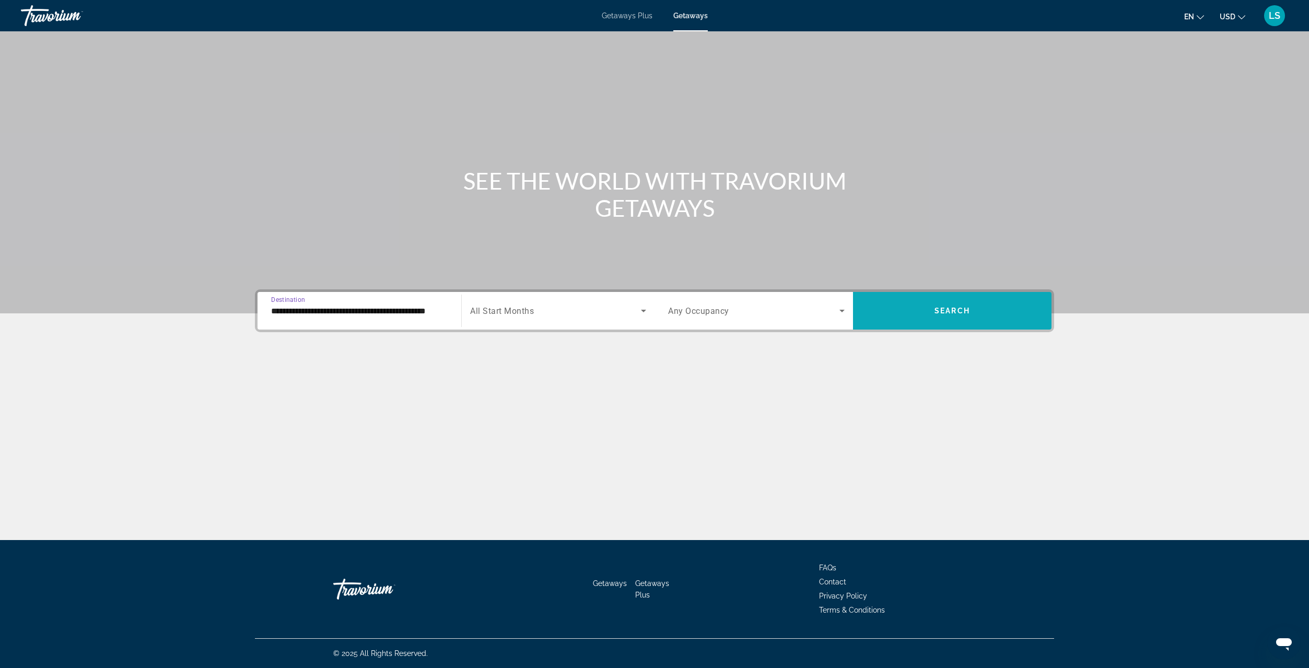
click at [933, 307] on span "Search widget" at bounding box center [952, 310] width 198 height 25
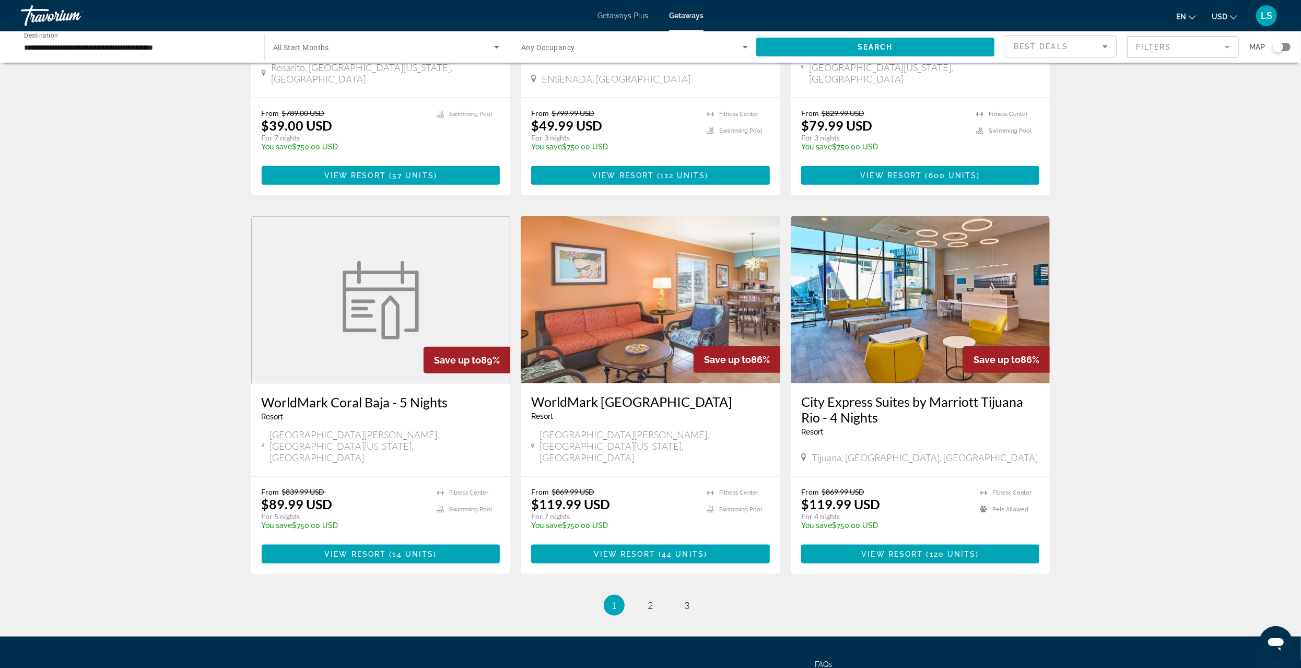
scroll to position [1067, 0]
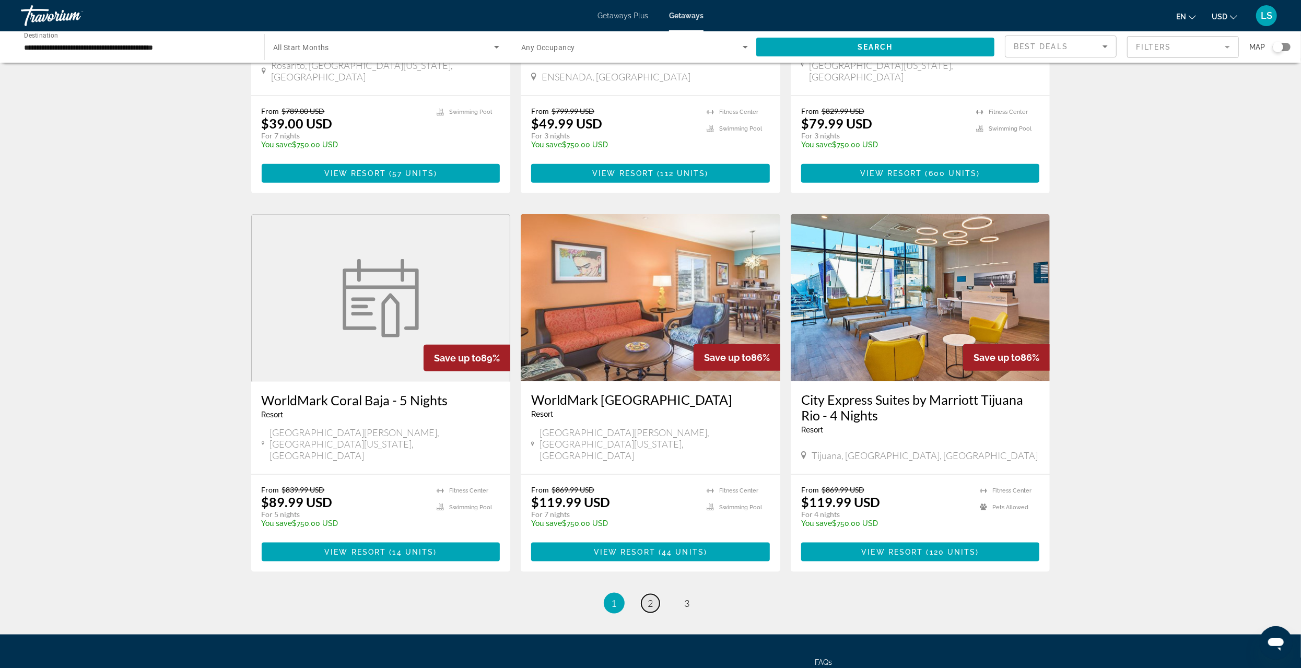
click at [654, 594] on link "page 2" at bounding box center [650, 603] width 18 height 18
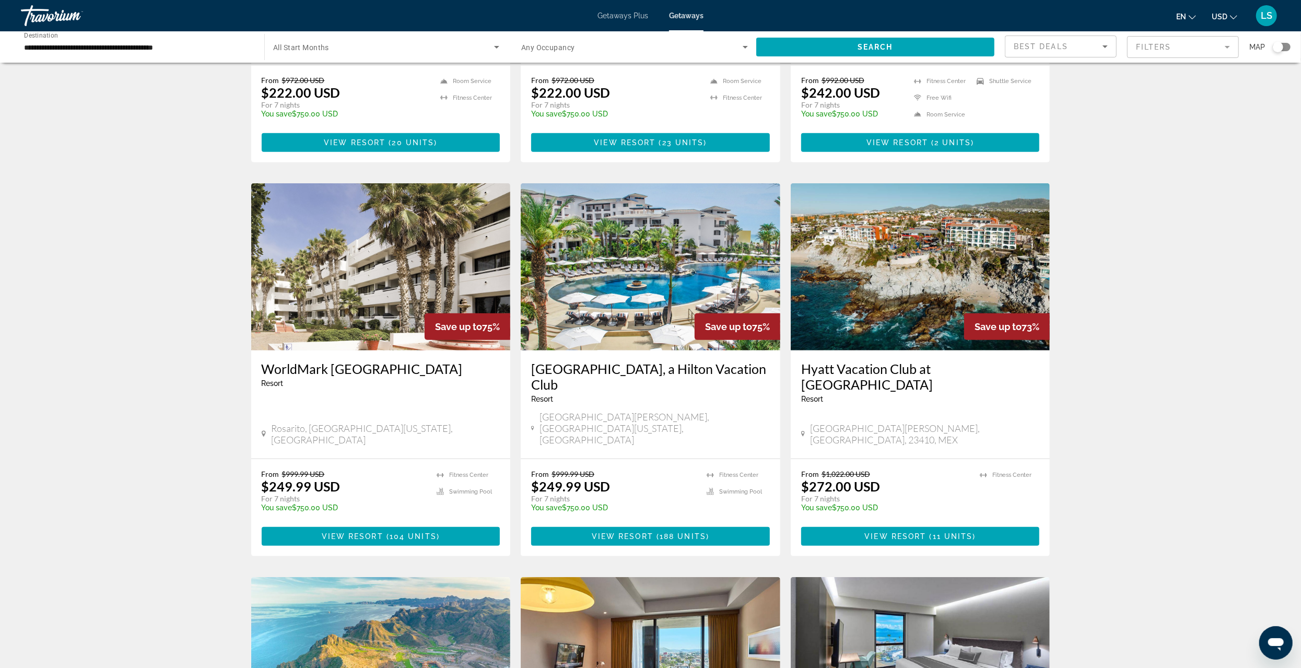
scroll to position [634, 0]
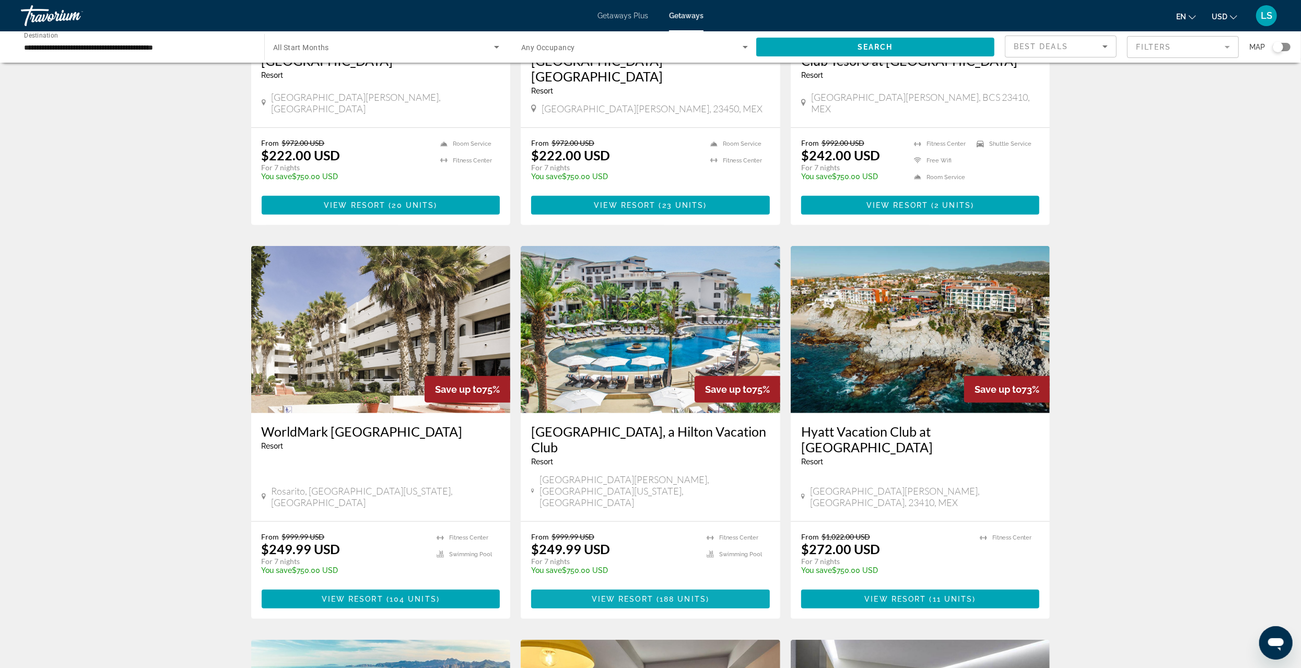
click at [662, 595] on span "188 units" at bounding box center [683, 599] width 46 height 8
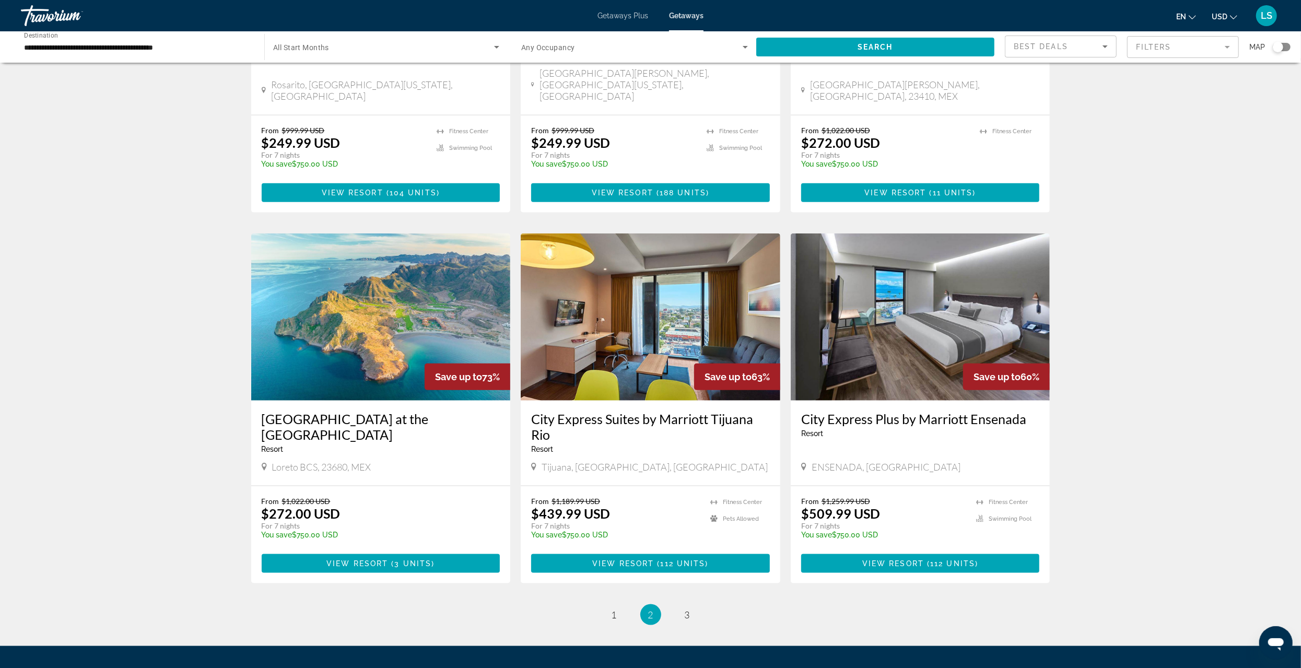
scroll to position [1052, 0]
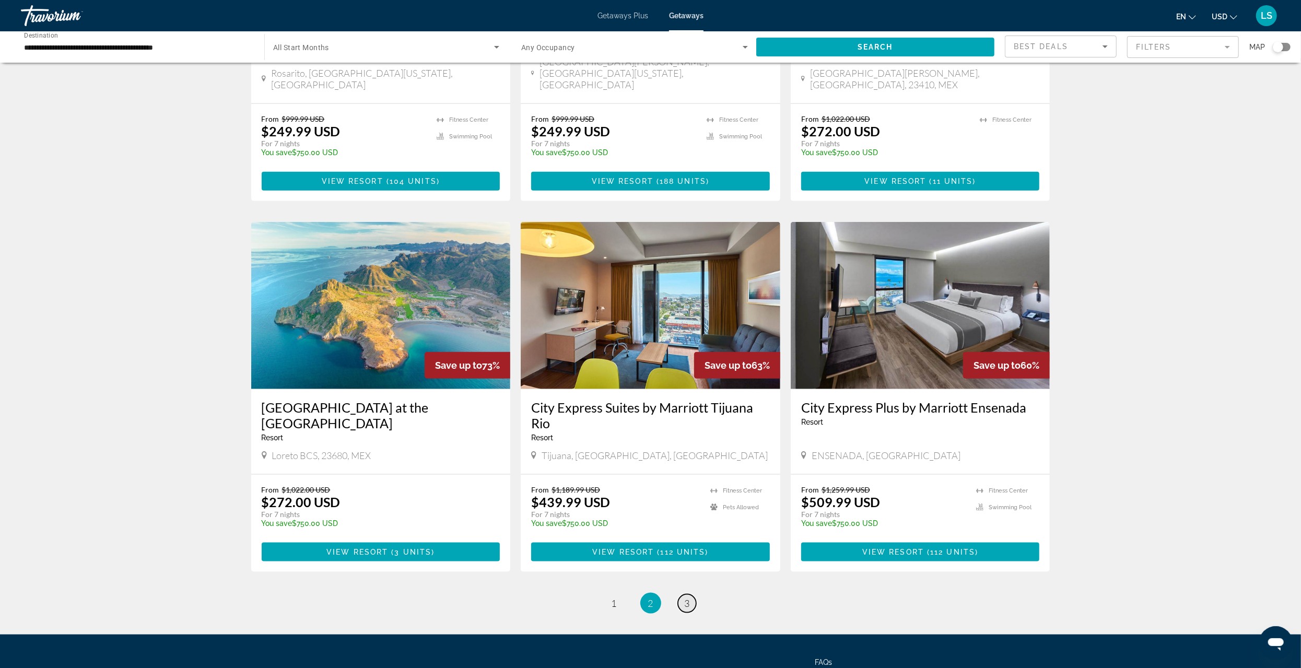
click at [690, 594] on link "page 3" at bounding box center [687, 603] width 18 height 18
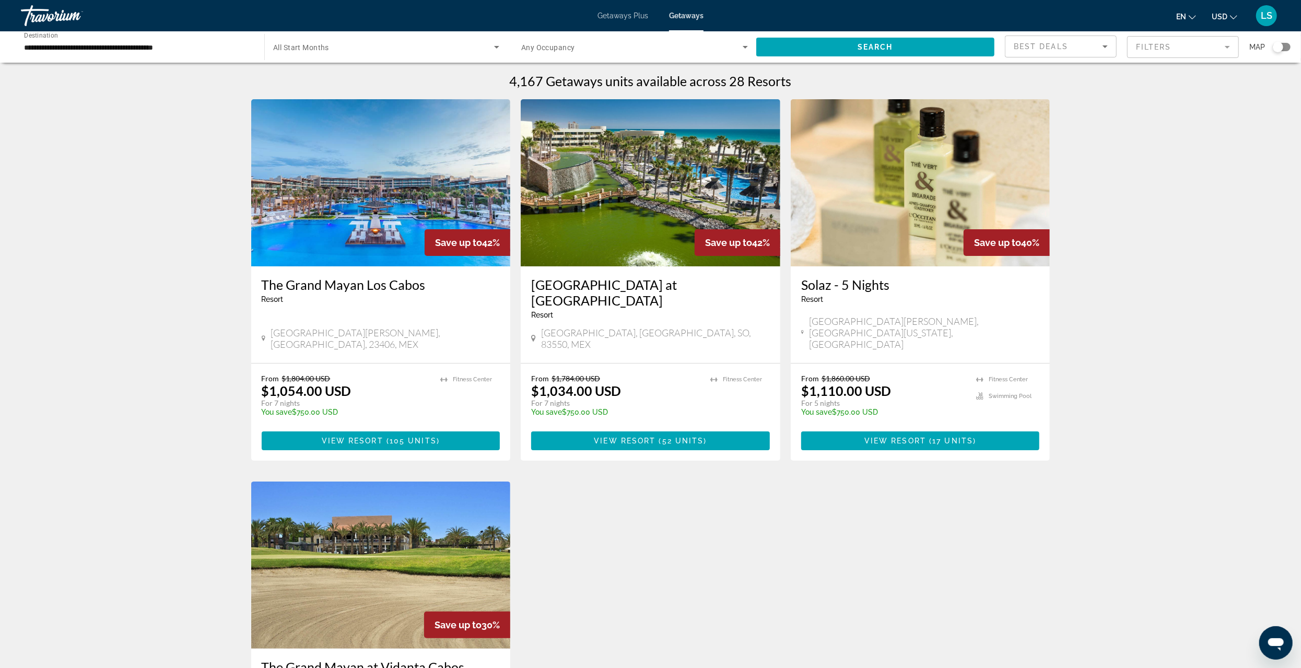
click at [41, 52] on input "**********" at bounding box center [137, 47] width 227 height 13
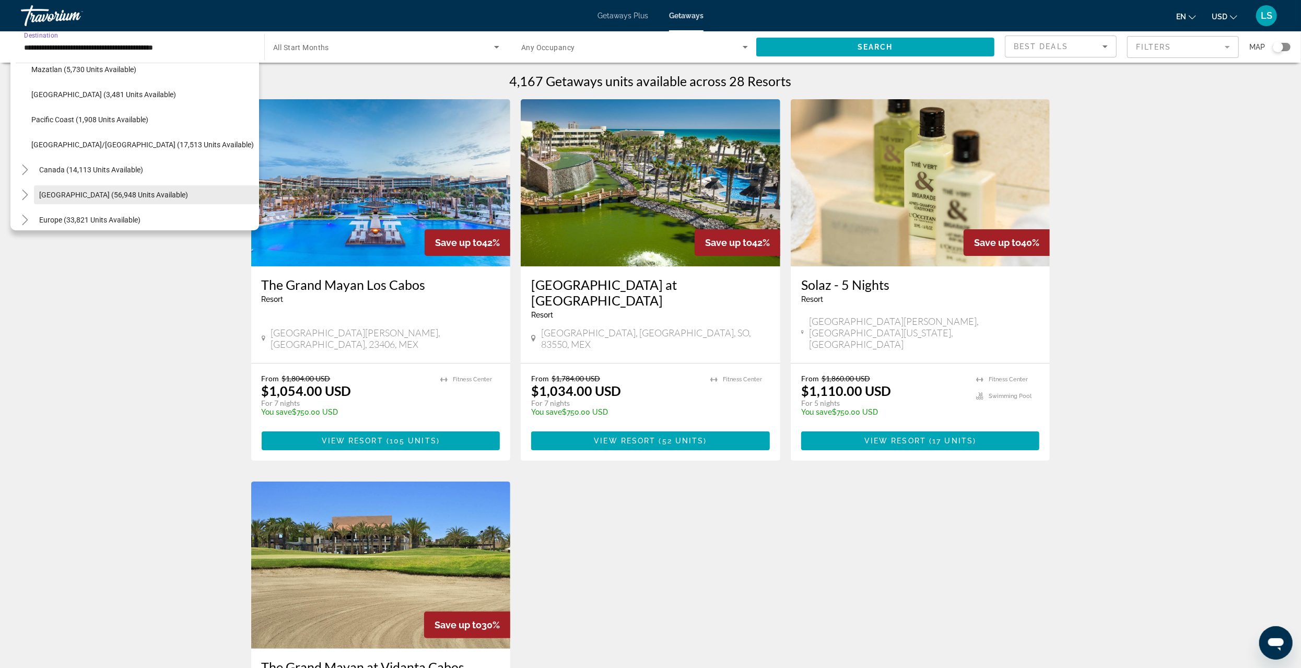
scroll to position [246, 0]
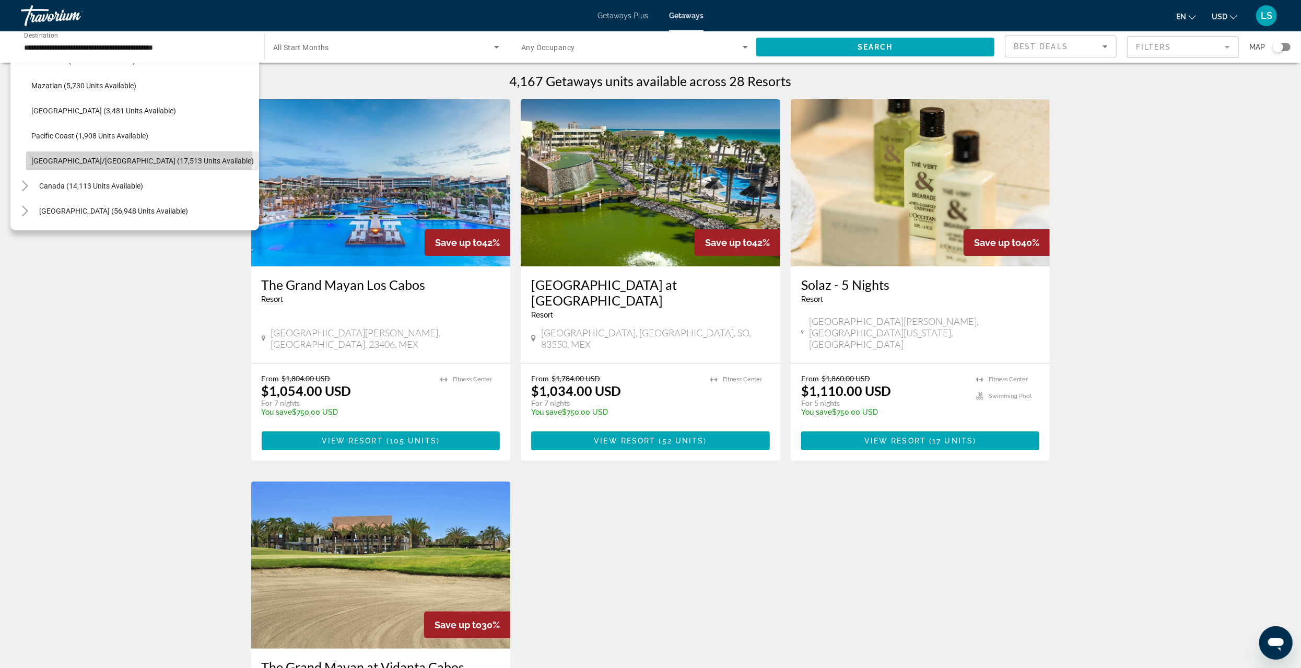
click at [65, 155] on span "Search widget" at bounding box center [142, 160] width 233 height 25
type input "**********"
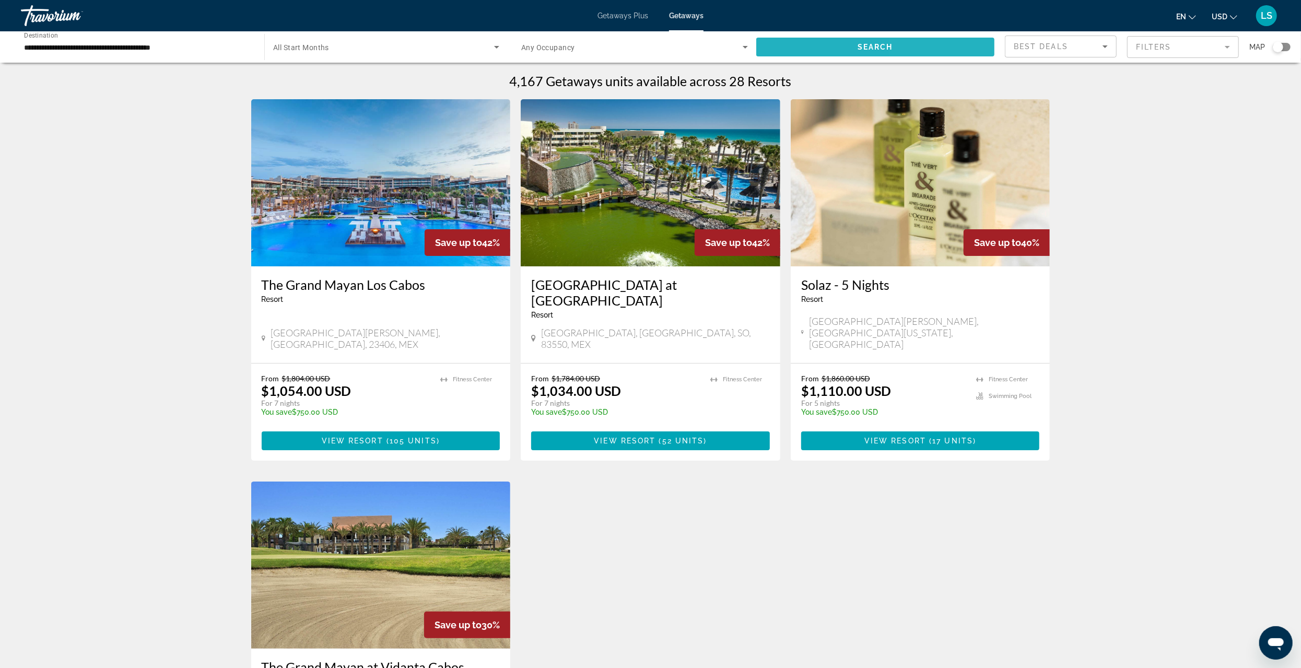
click at [938, 43] on span "Search widget" at bounding box center [875, 46] width 238 height 25
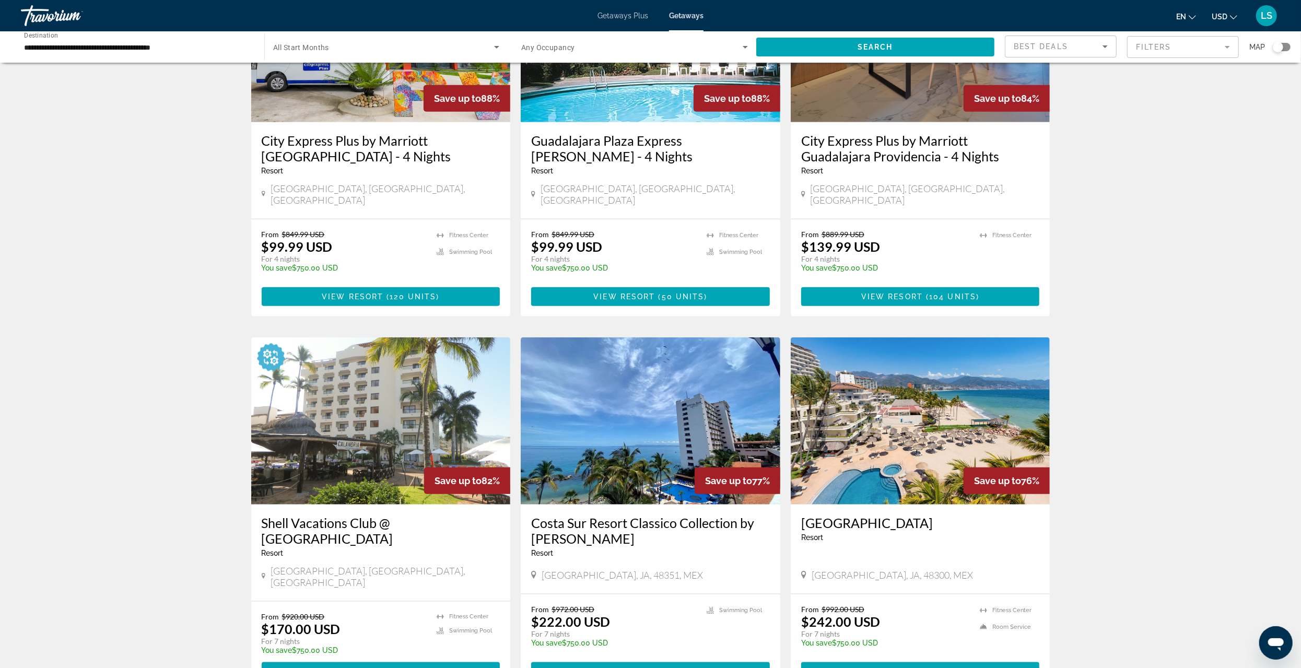
scroll to position [1083, 0]
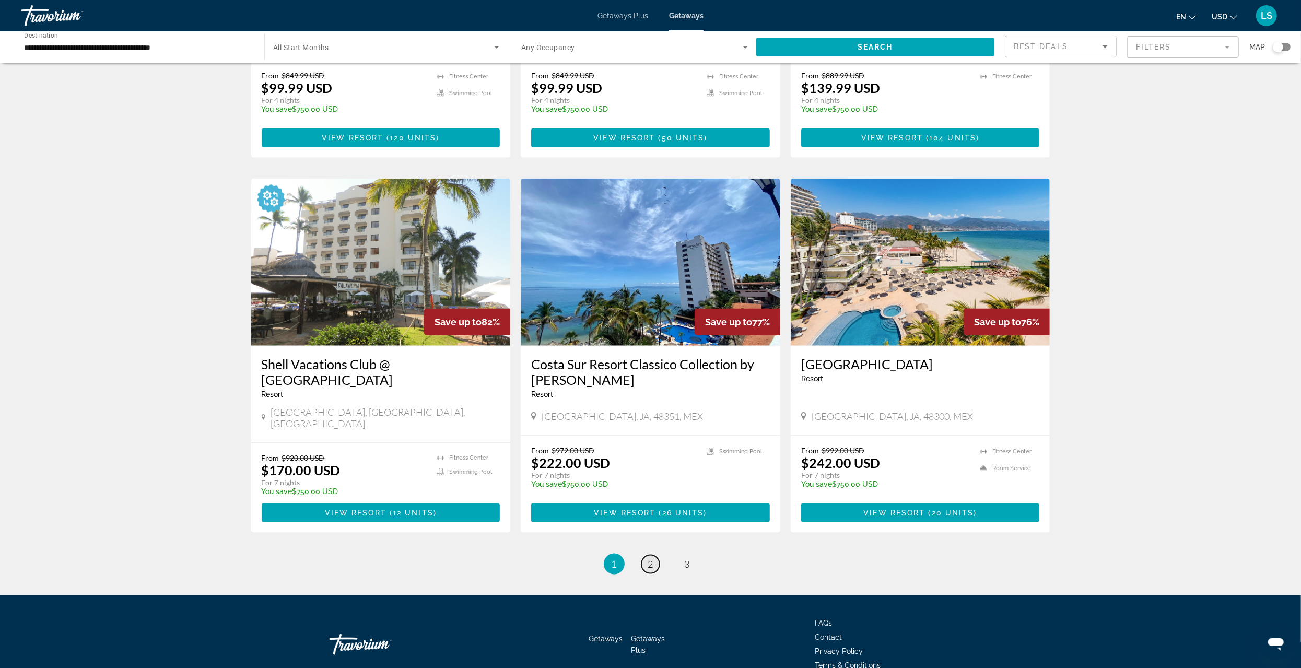
click at [655, 555] on link "page 2" at bounding box center [650, 564] width 18 height 18
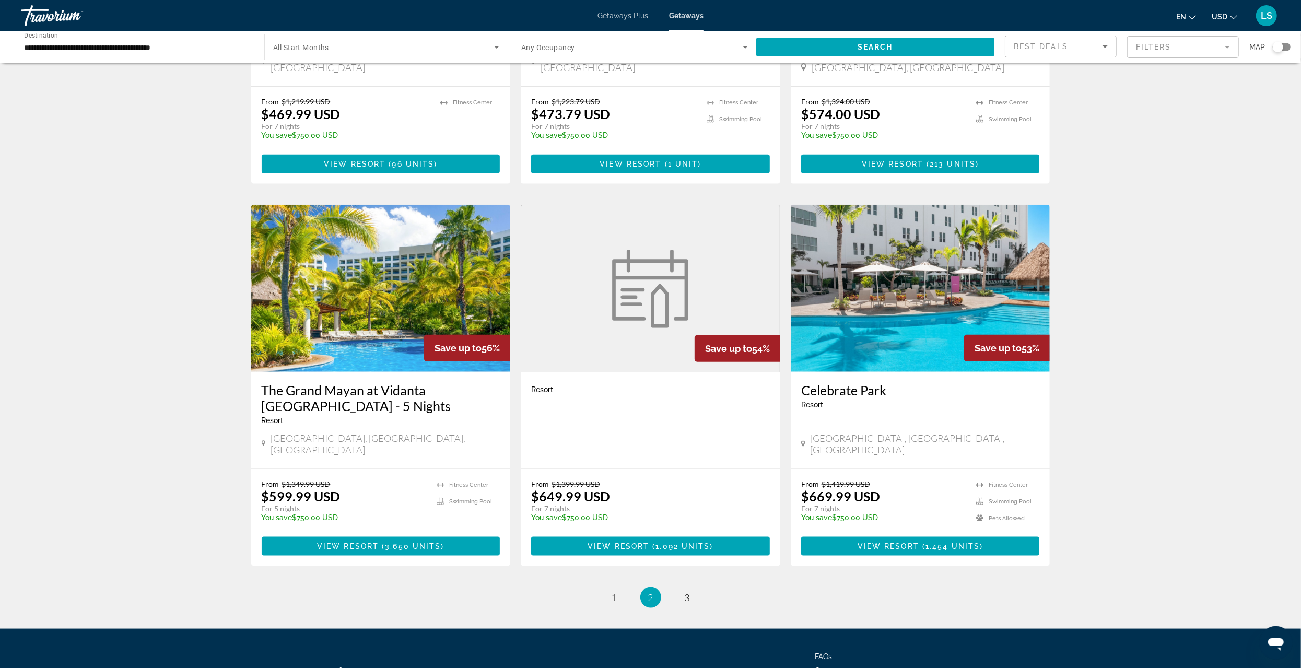
scroll to position [1044, 0]
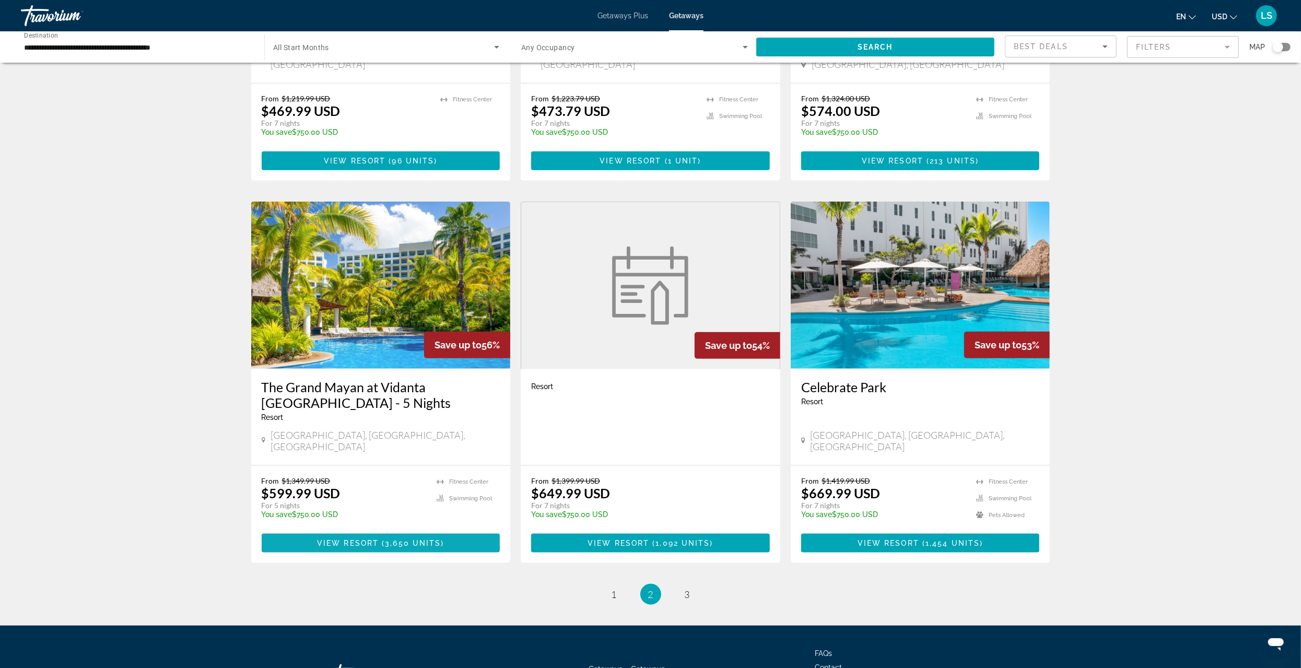
click at [381, 539] on span "Main content" at bounding box center [380, 543] width 3 height 8
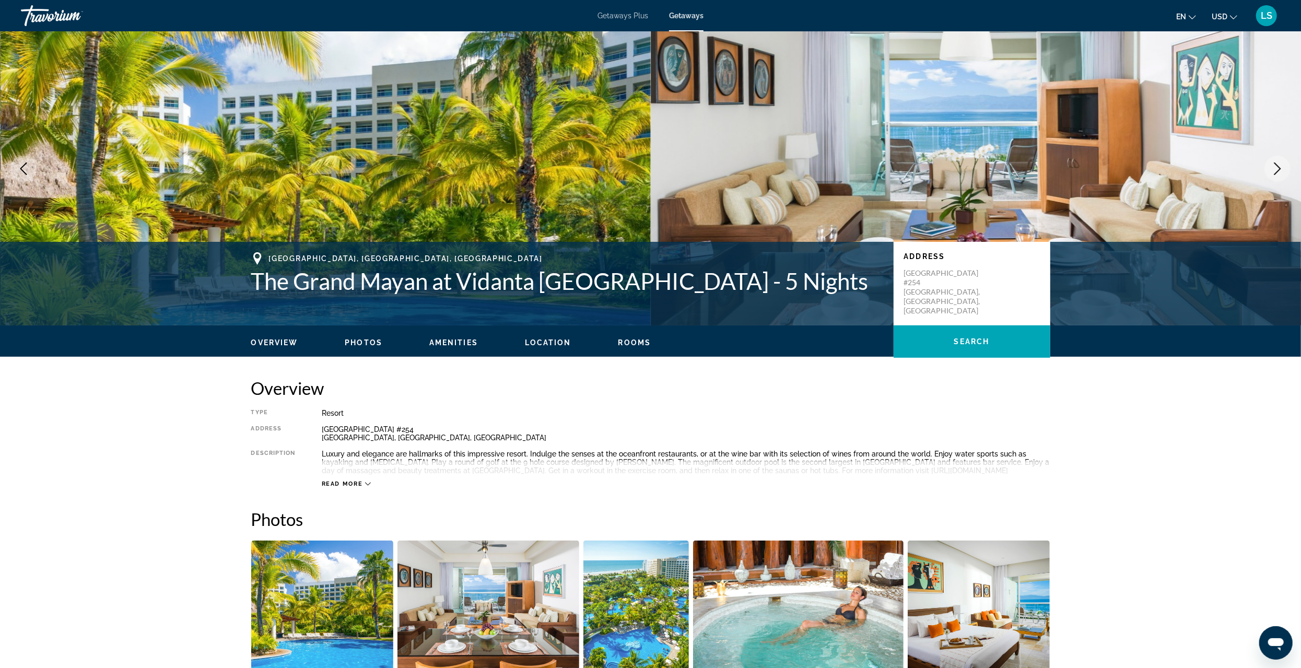
scroll to position [17, 0]
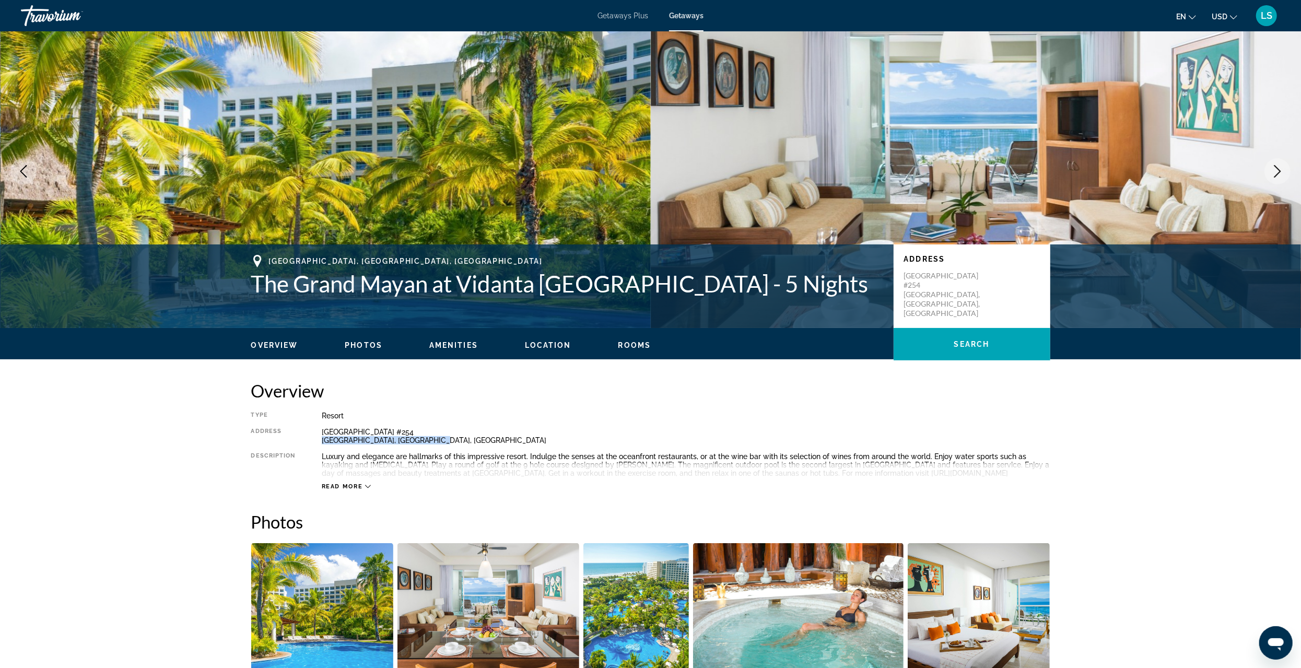
drag, startPoint x: 320, startPoint y: 440, endPoint x: 426, endPoint y: 447, distance: 105.7
click at [426, 447] on div "Type Resort All-Inclusive No All-Inclusive Address Boulevard Riviera Nayarit #2…" at bounding box center [650, 450] width 799 height 79
copy div "Nuevo Vallarta, Nayarit, Mexico"
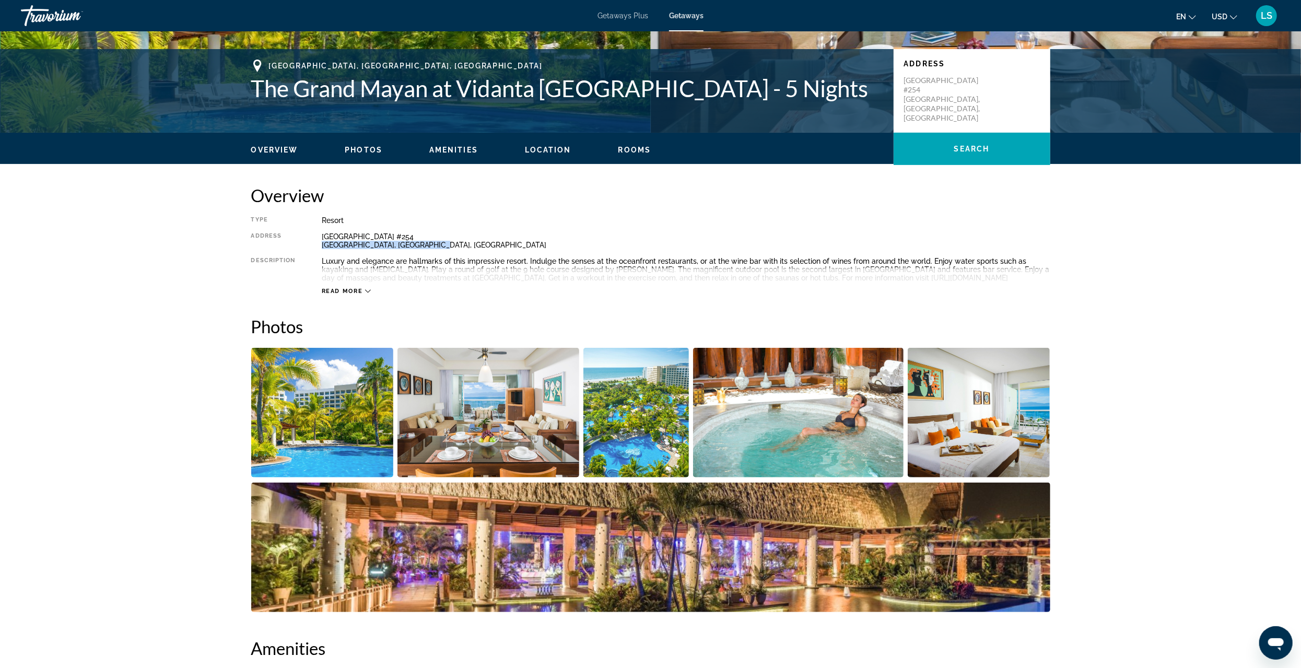
scroll to position [173, 0]
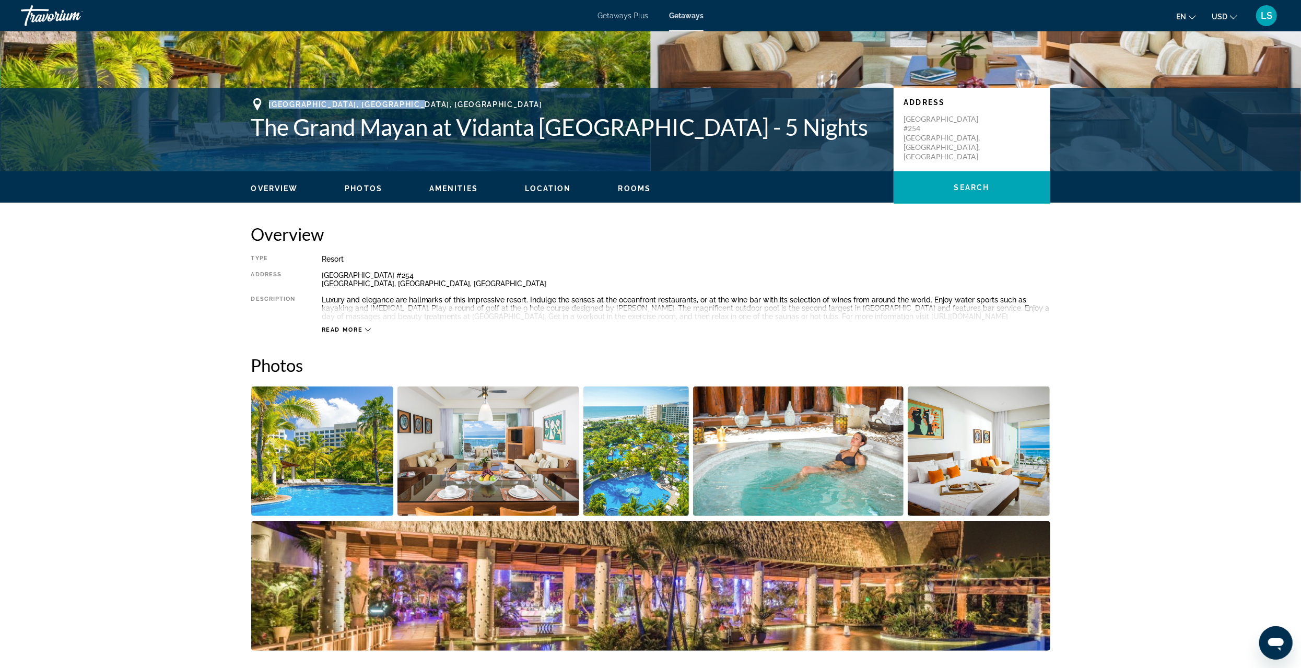
drag, startPoint x: 270, startPoint y: 103, endPoint x: 423, endPoint y: 102, distance: 153.5
click at [423, 102] on span "Nuevo Vallarta, Nayarit, Mexico" at bounding box center [406, 104] width 274 height 8
copy span "Nuevo Vallarta, Nayarit, Mexico"
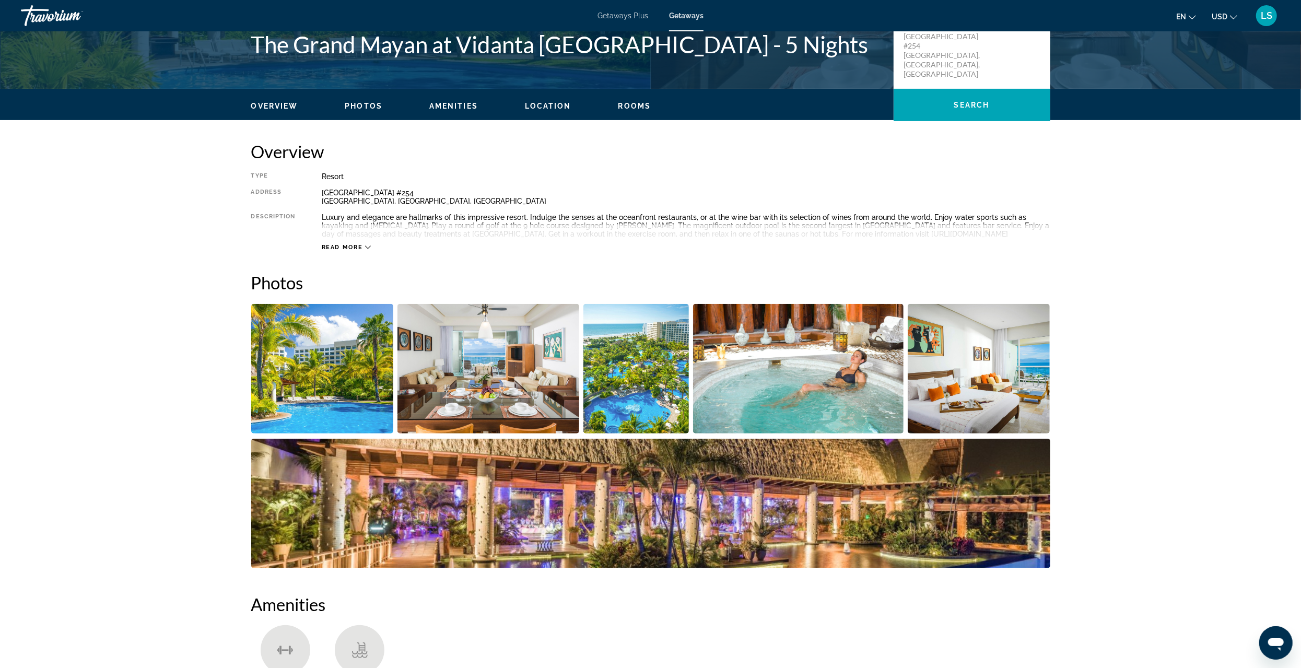
scroll to position [226, 0]
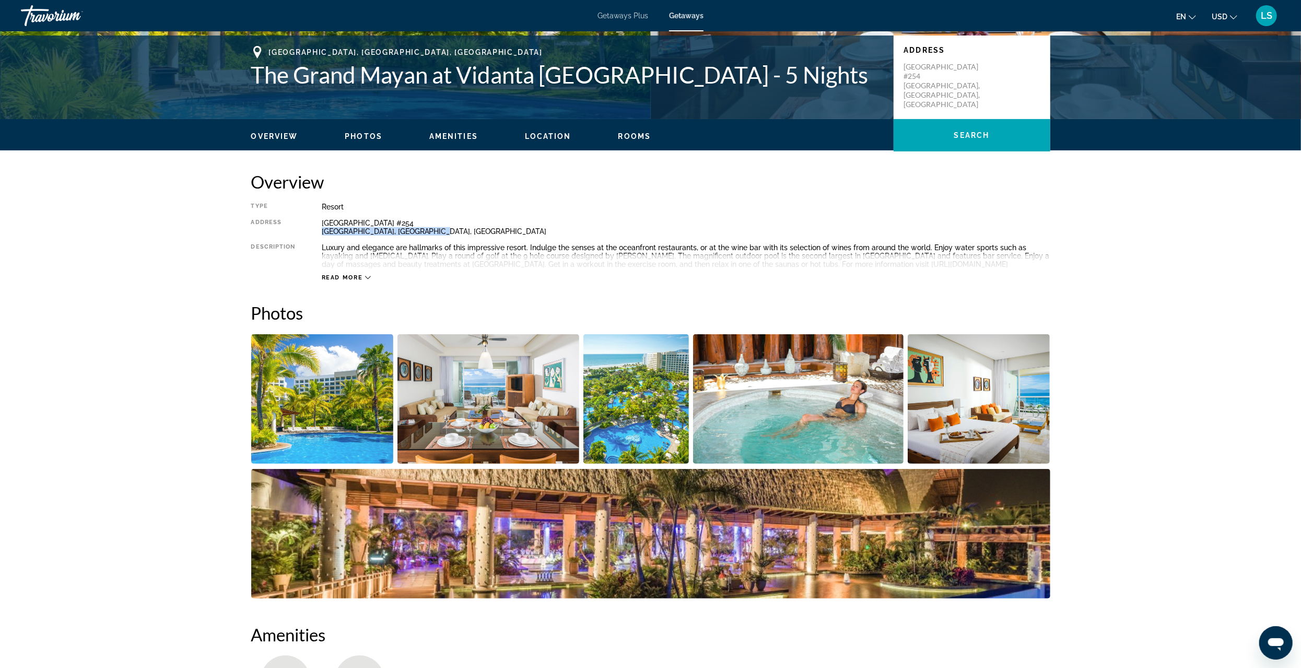
drag, startPoint x: 432, startPoint y: 230, endPoint x: 323, endPoint y: 231, distance: 108.6
click at [323, 231] on div "Boulevard Riviera Nayarit #254 Nuevo Vallarta, Nayarit, Mexico" at bounding box center [686, 227] width 728 height 17
copy div "Nuevo Vallarta, Nayarit, Mexico"
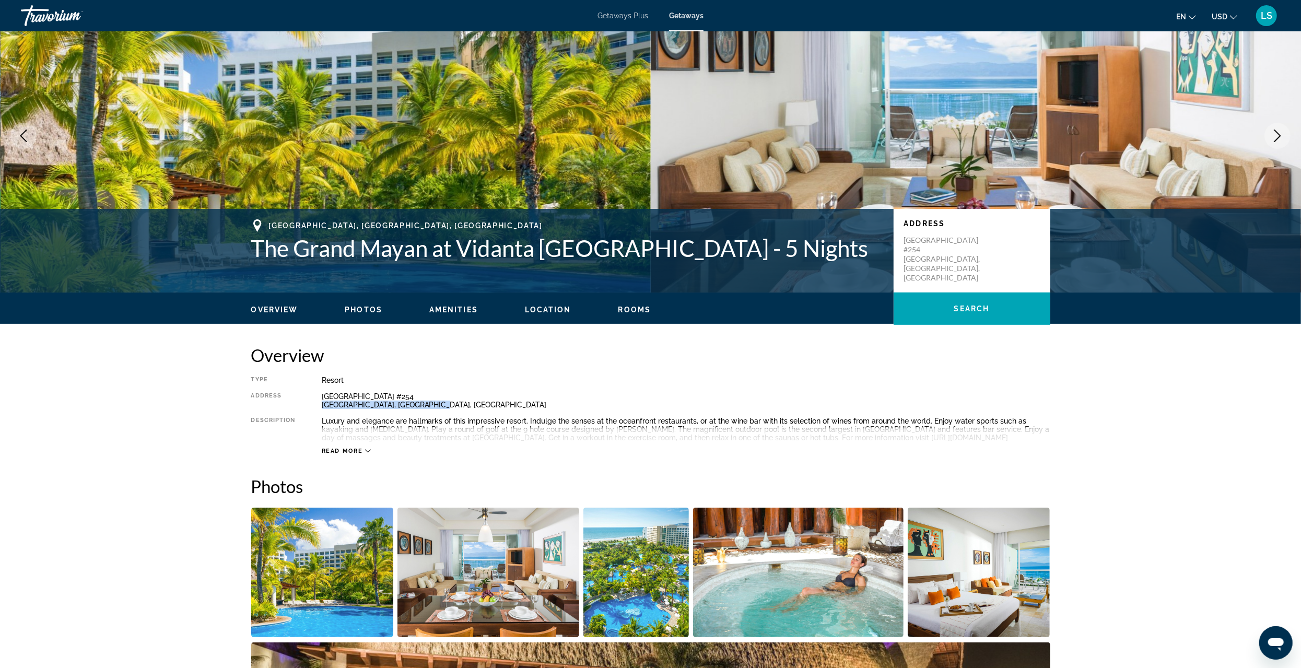
scroll to position [0, 0]
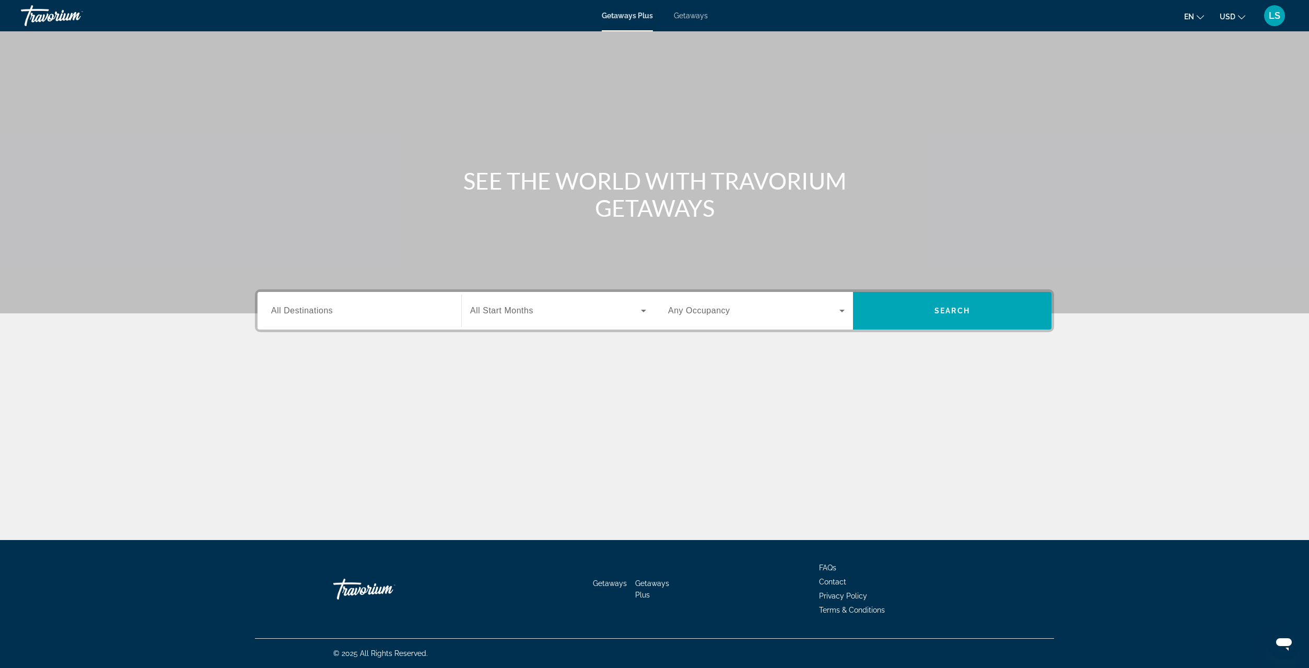
click at [308, 309] on span "All Destinations" at bounding box center [302, 310] width 62 height 9
click at [308, 309] on input "Destination All Destinations" at bounding box center [359, 311] width 176 height 13
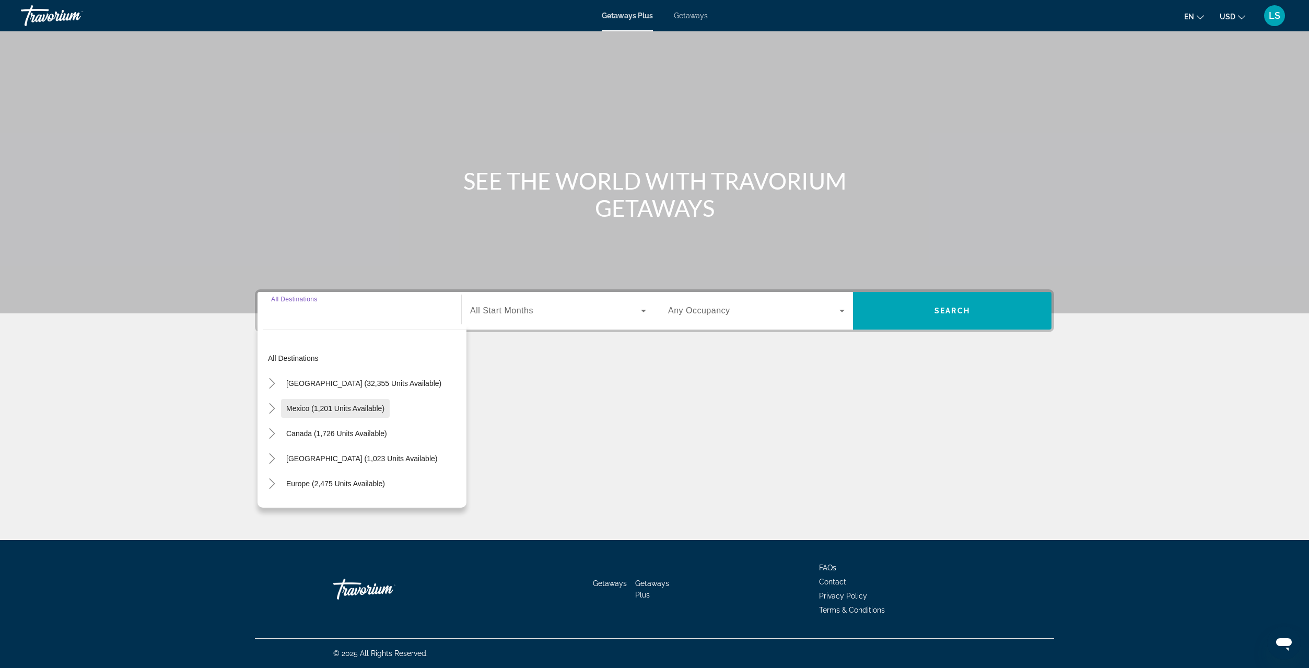
click at [301, 408] on span "Mexico (1,201 units available)" at bounding box center [335, 408] width 98 height 8
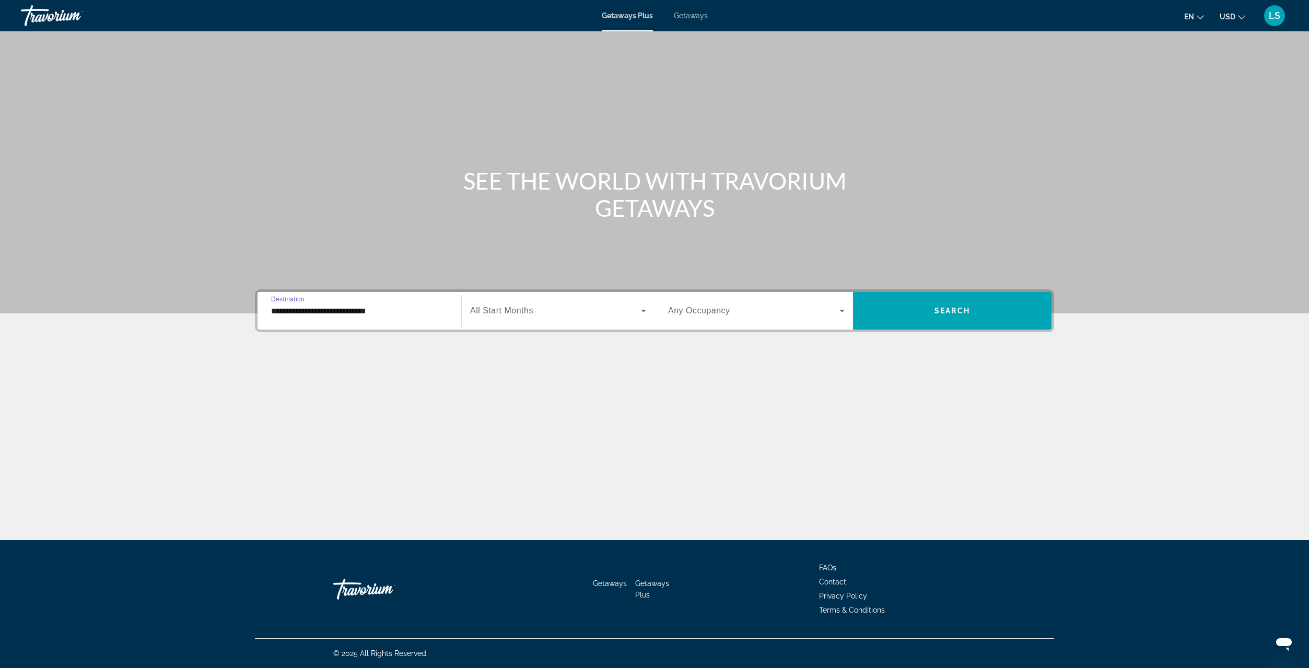
click at [280, 309] on input "**********" at bounding box center [359, 311] width 176 height 13
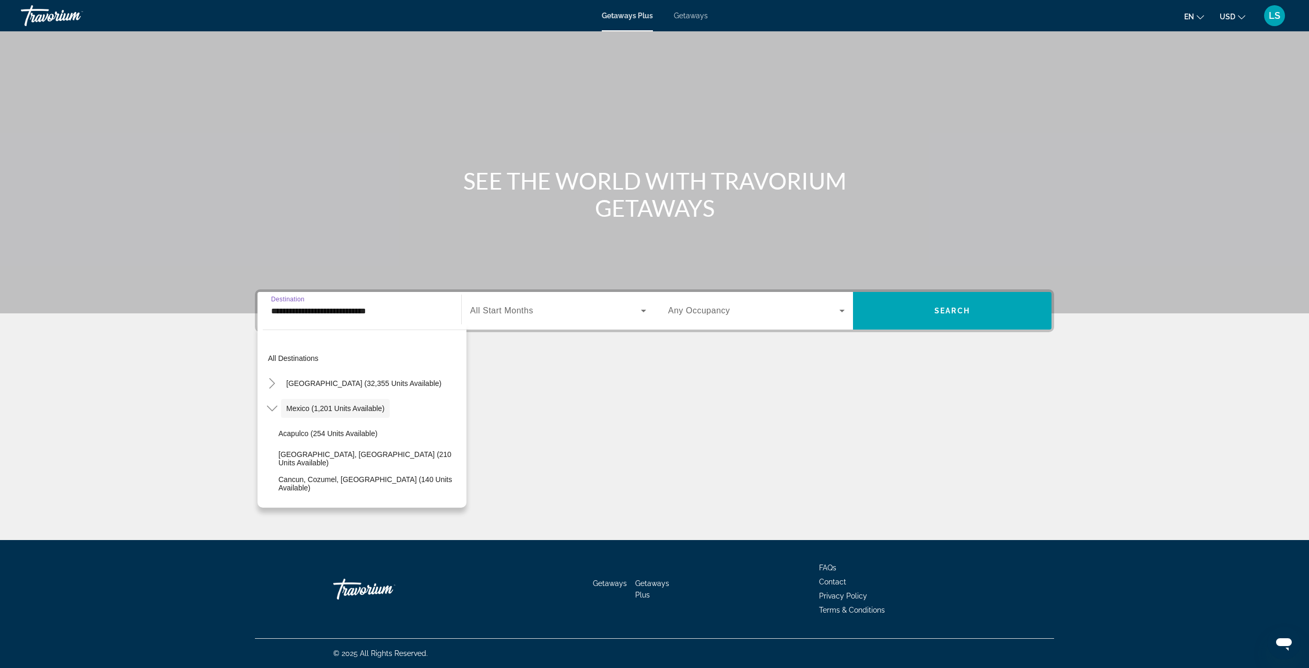
click at [301, 482] on span "Cancun, Cozumel, [GEOGRAPHIC_DATA] (140 units available)" at bounding box center [369, 483] width 183 height 17
type input "**********"
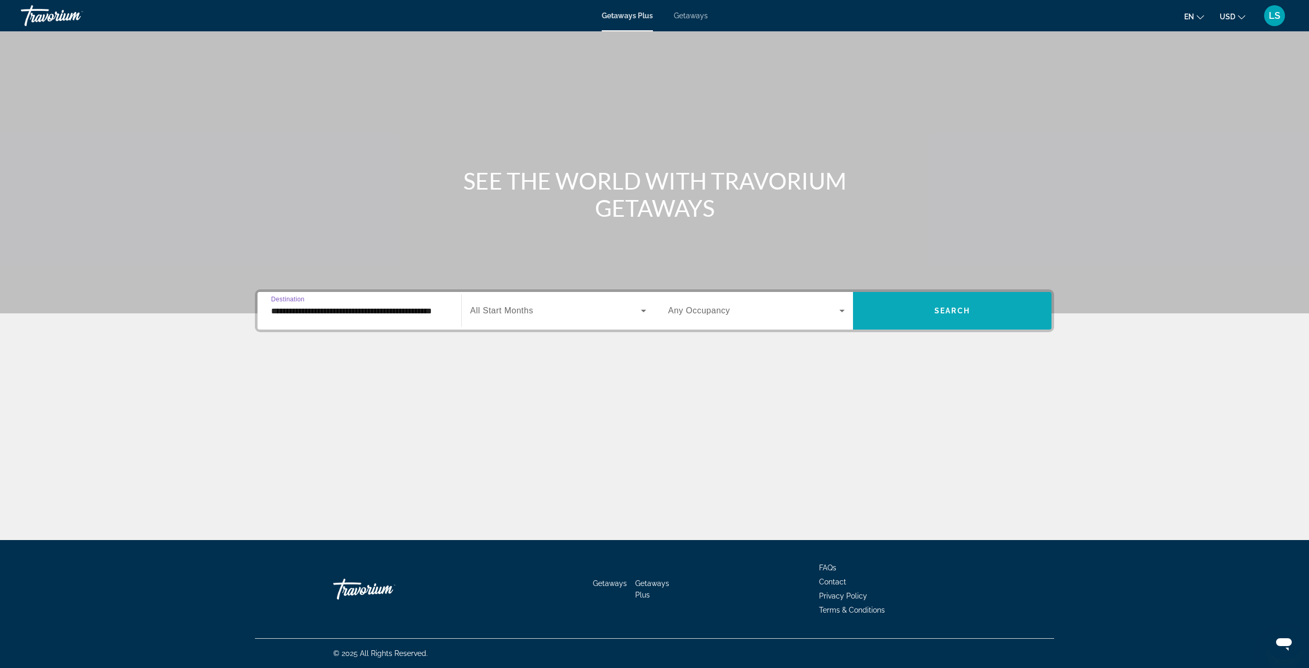
click at [924, 308] on span "Search widget" at bounding box center [952, 310] width 198 height 25
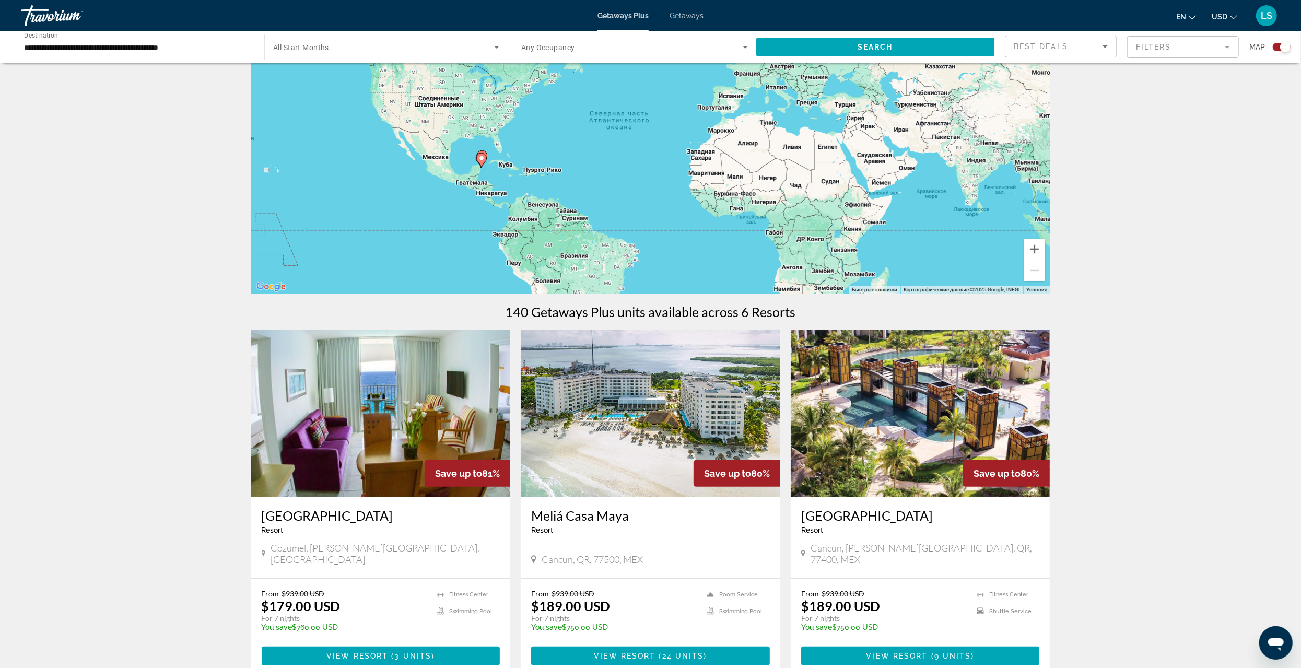
scroll to position [261, 0]
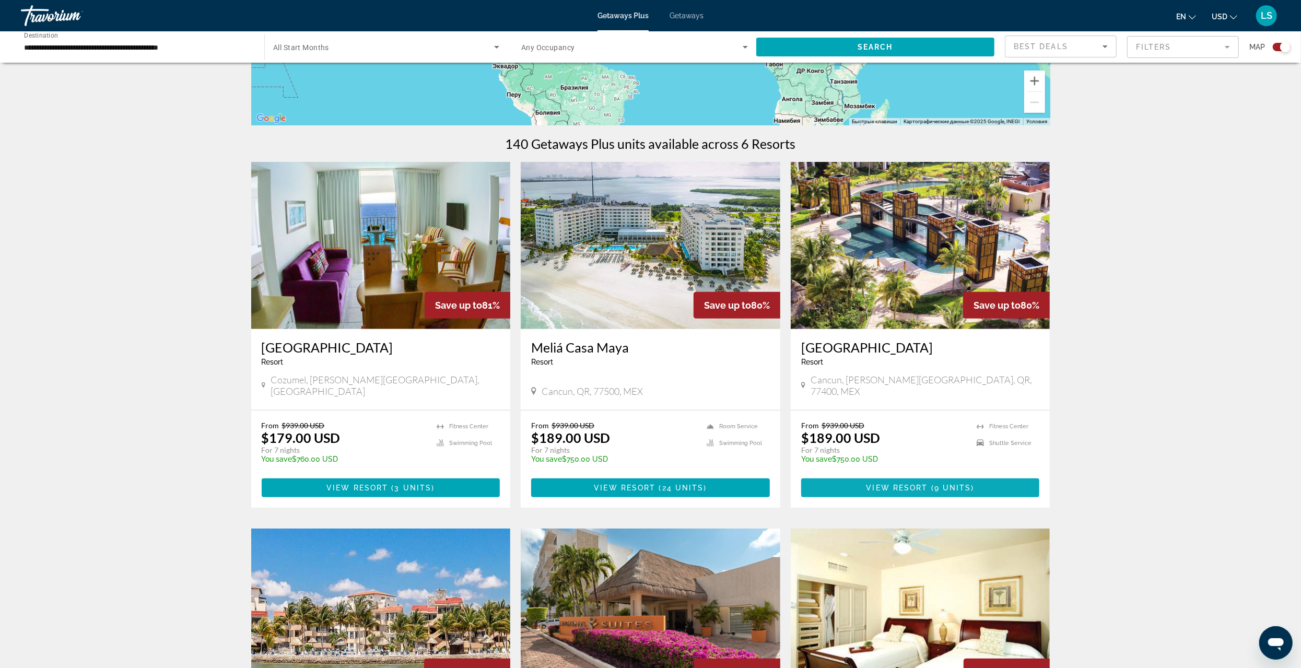
click at [899, 492] on span "View Resort" at bounding box center [897, 488] width 62 height 8
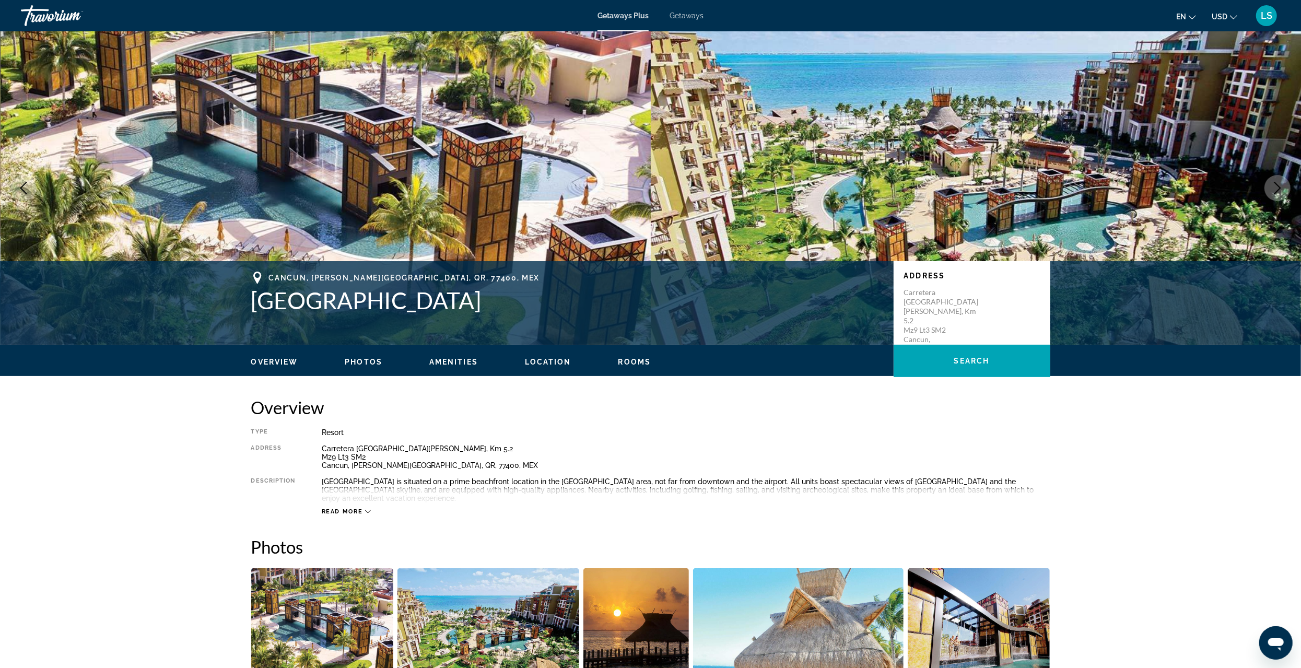
scroll to position [52, 0]
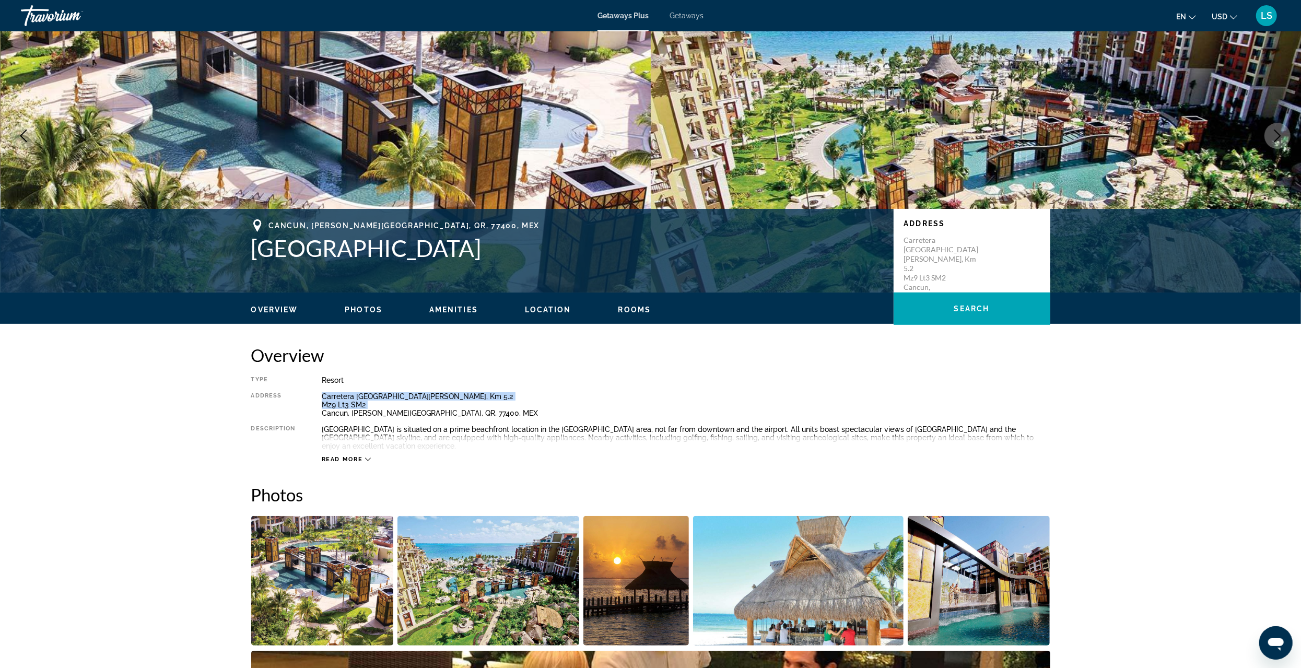
drag, startPoint x: 321, startPoint y: 415, endPoint x: 289, endPoint y: 419, distance: 32.6
click at [289, 419] on div "Type Resort All-Inclusive No All-Inclusive Address [GEOGRAPHIC_DATA][PERSON_NAM…" at bounding box center [650, 419] width 799 height 87
drag, startPoint x: 267, startPoint y: 220, endPoint x: 303, endPoint y: 225, distance: 36.3
click at [303, 225] on div "Cancun, [PERSON_NAME][GEOGRAPHIC_DATA], QR, 77400, MEX" at bounding box center [567, 225] width 632 height 13
copy span "Cancun"
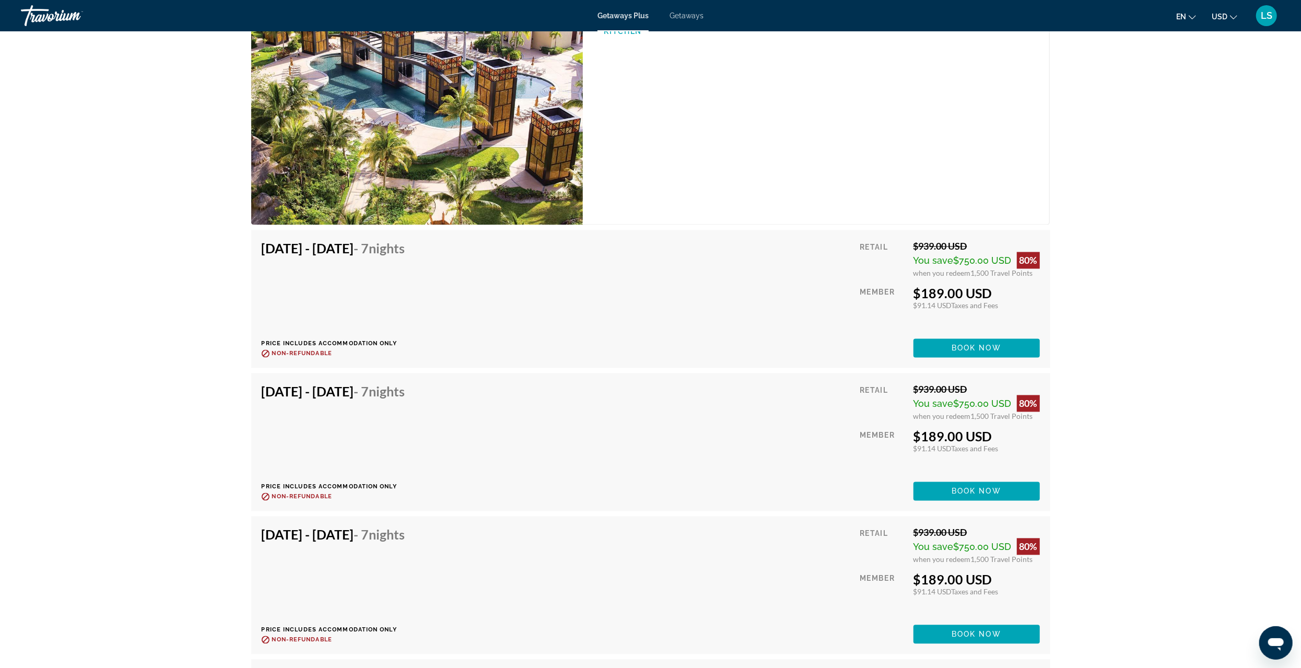
scroll to position [1828, 0]
